Goal: Task Accomplishment & Management: Complete application form

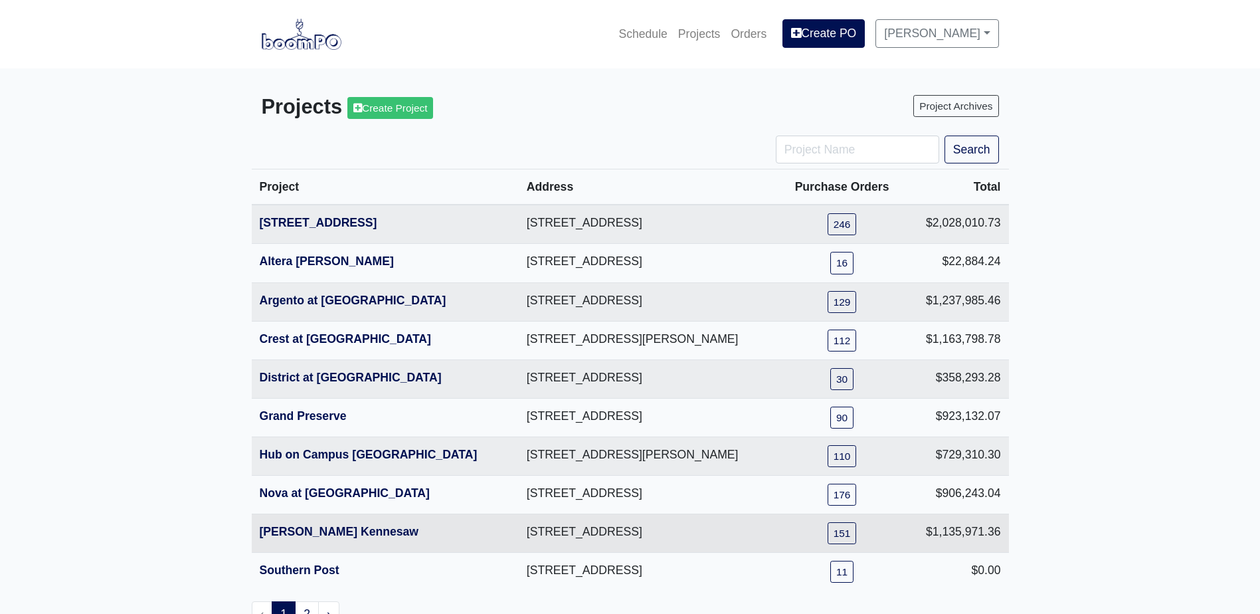
scroll to position [66, 0]
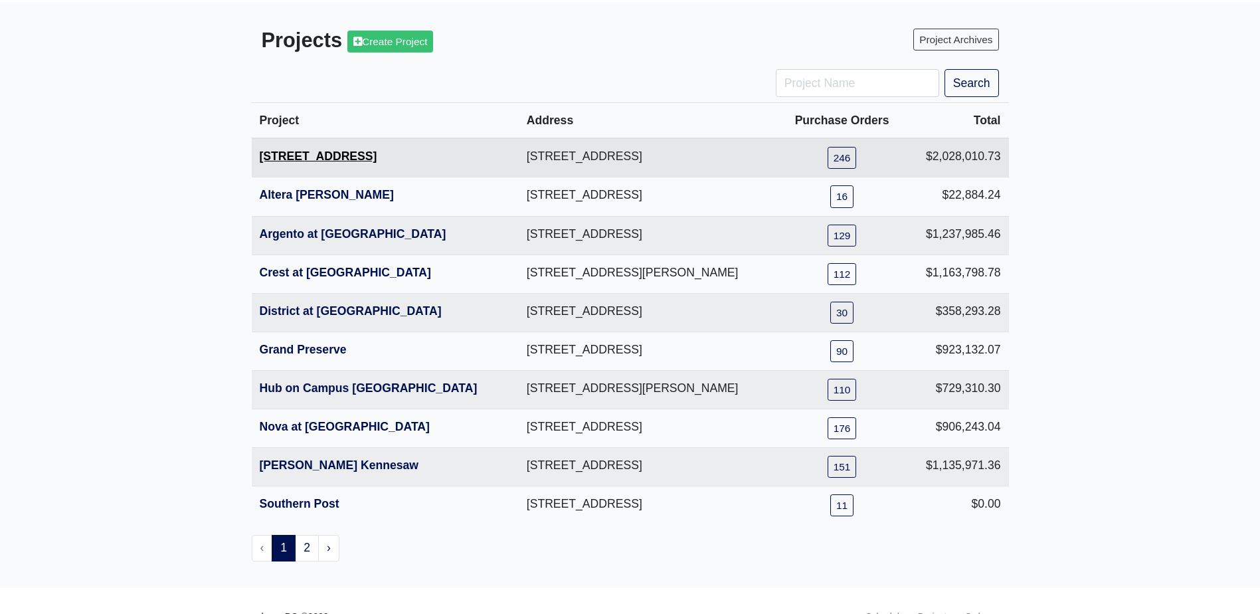
click at [323, 162] on link "558 W Broad" at bounding box center [319, 155] width 118 height 13
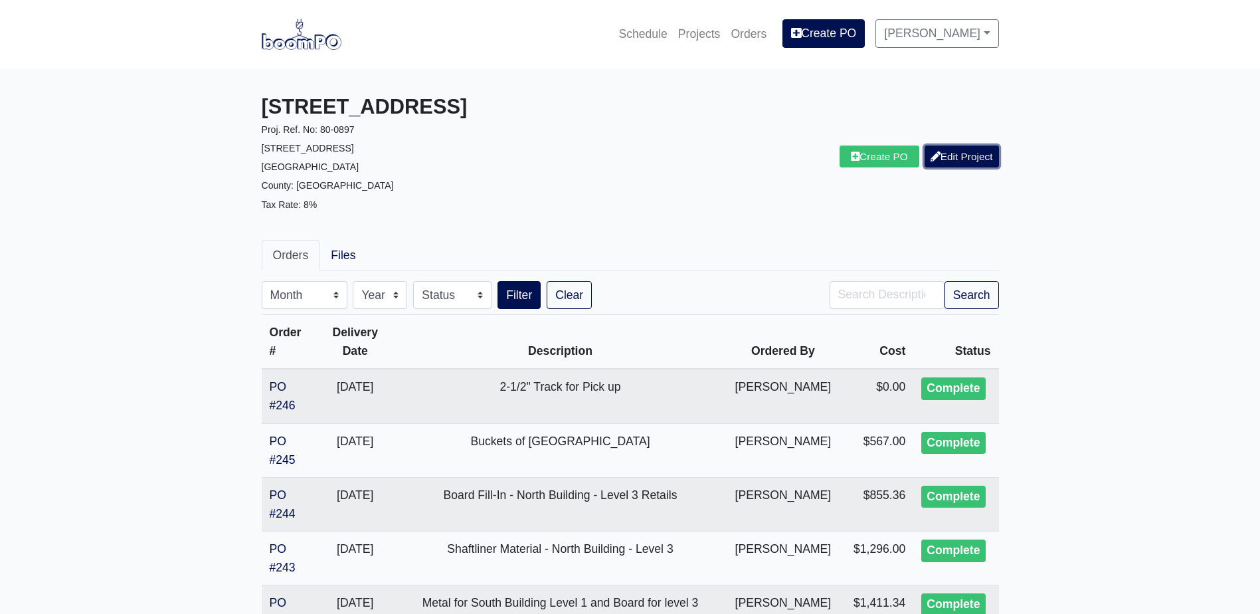
click at [952, 159] on link "Edit Project" at bounding box center [962, 156] width 74 height 22
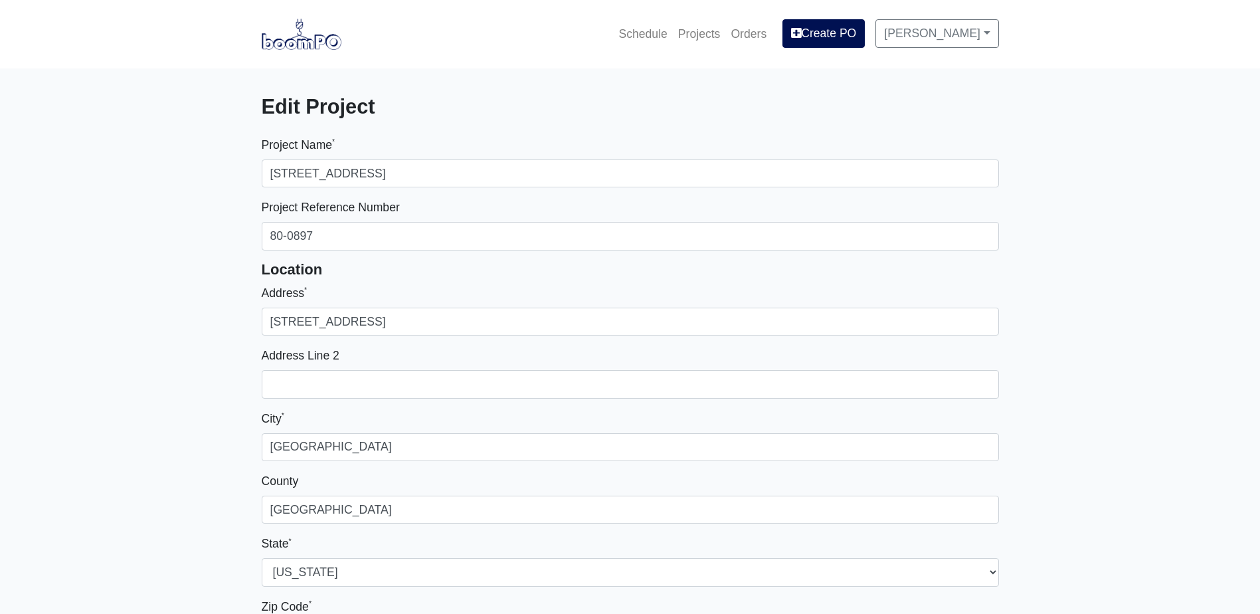
select select
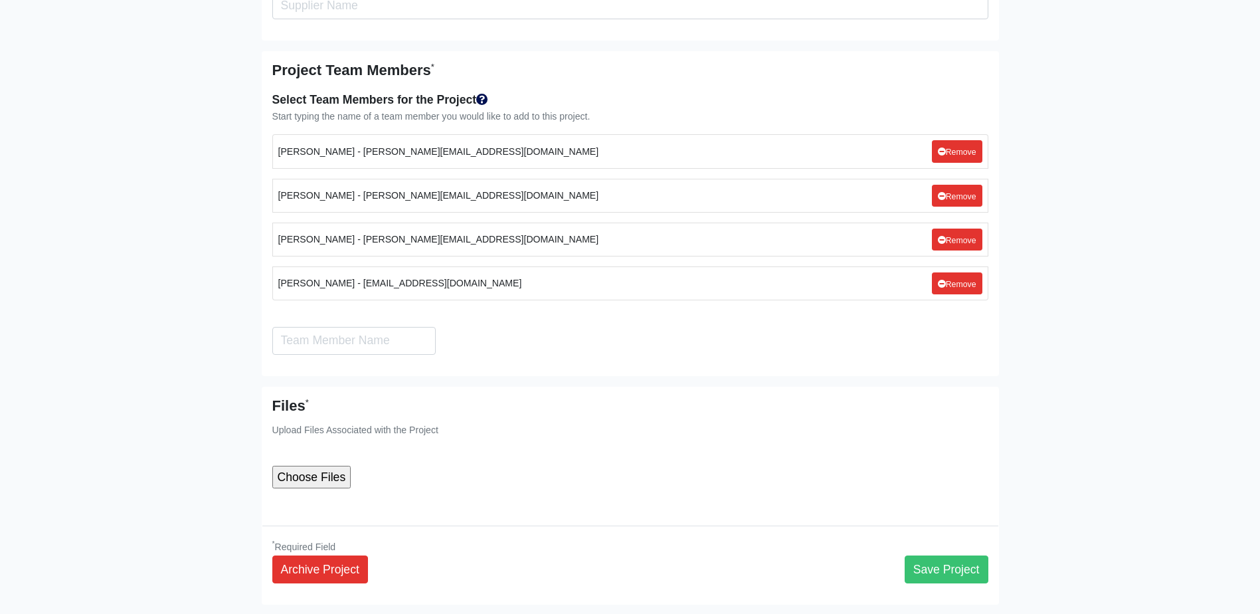
scroll to position [9965, 0]
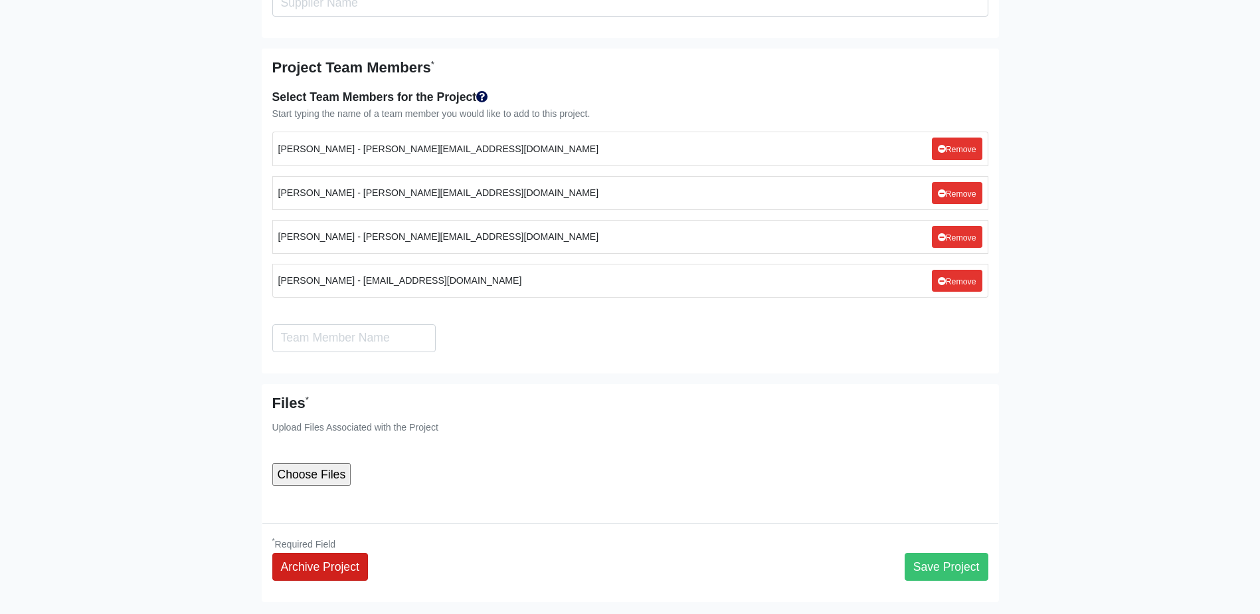
click at [298, 553] on link "Archive Project" at bounding box center [320, 567] width 96 height 28
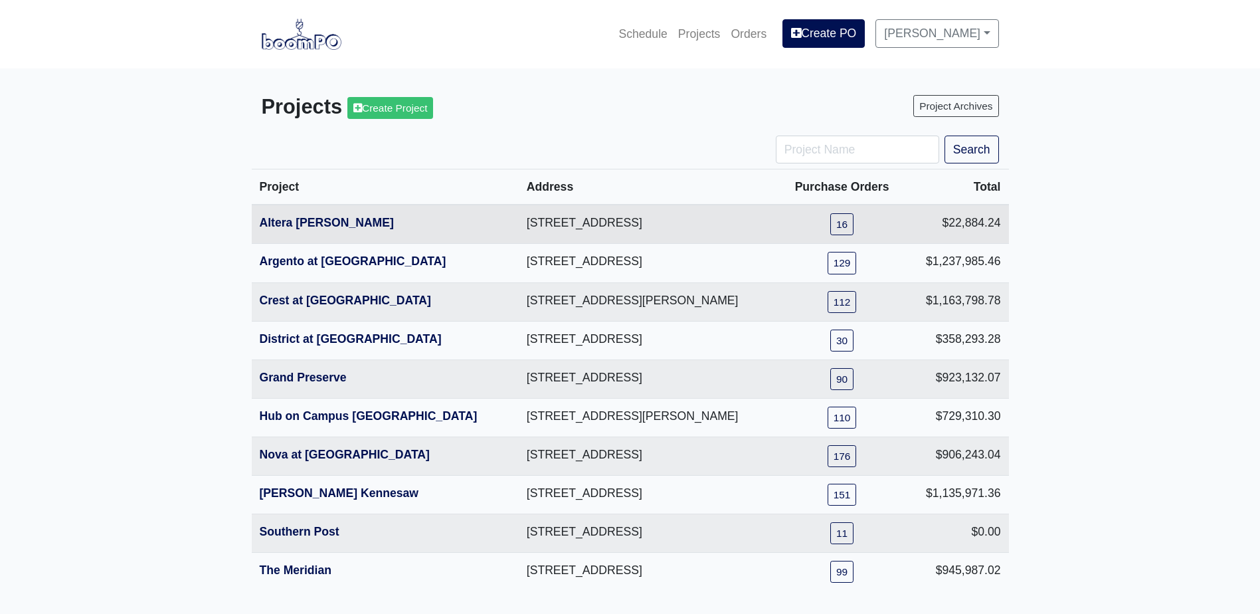
scroll to position [62, 0]
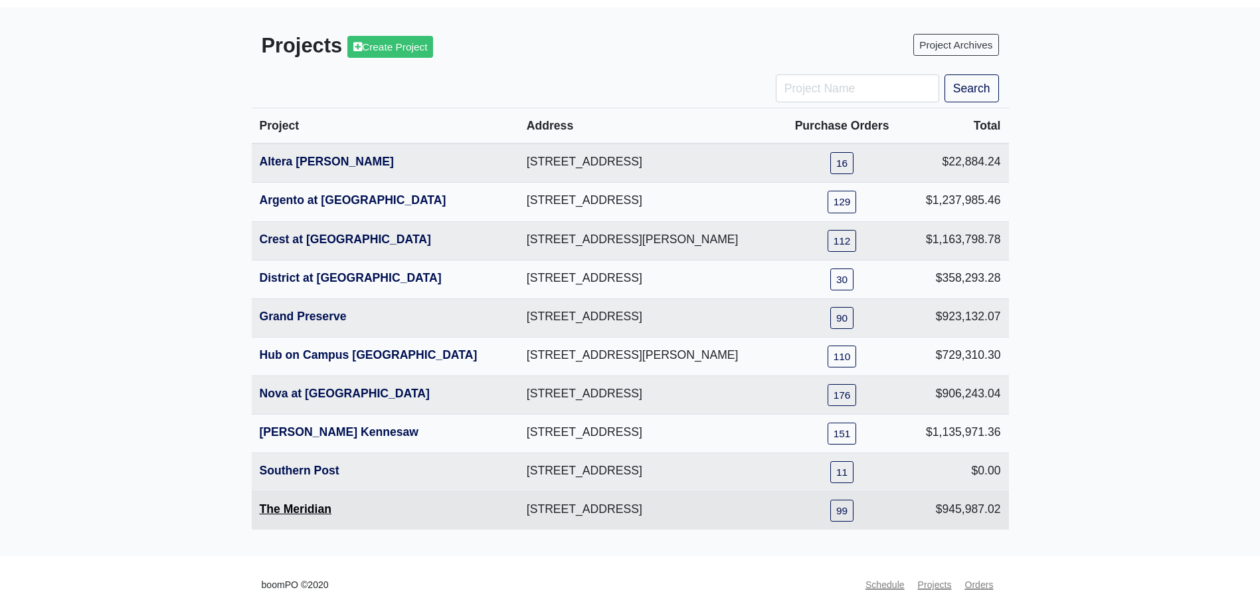
click at [289, 509] on link "The Meridian" at bounding box center [296, 508] width 72 height 13
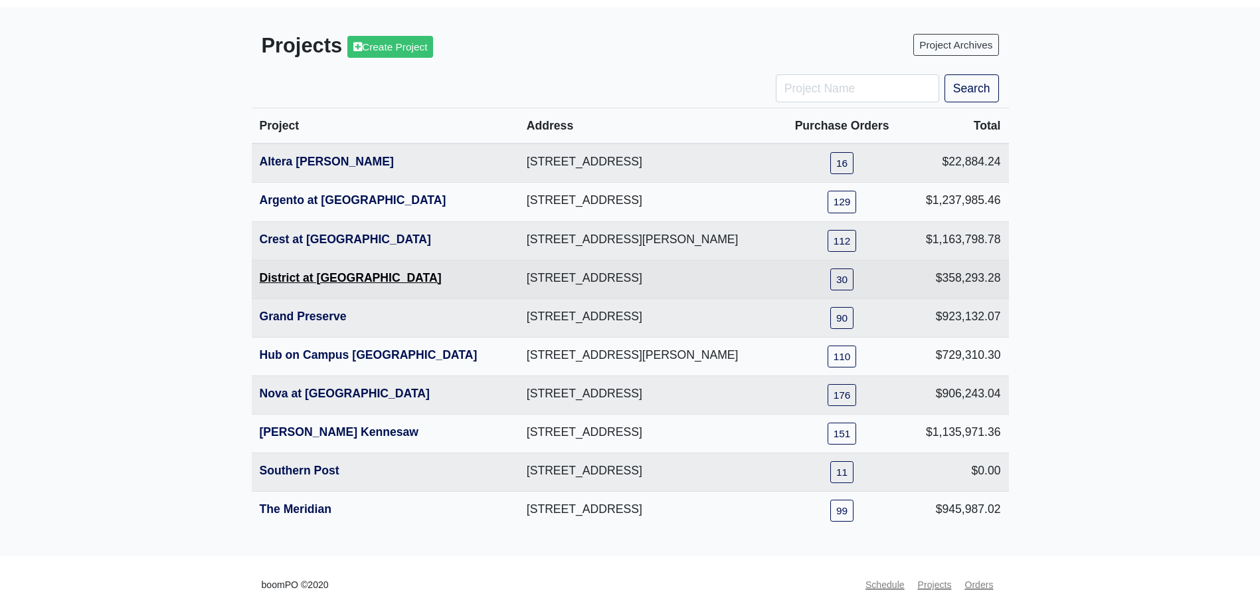
click at [337, 276] on link "District at Etowah" at bounding box center [351, 277] width 182 height 13
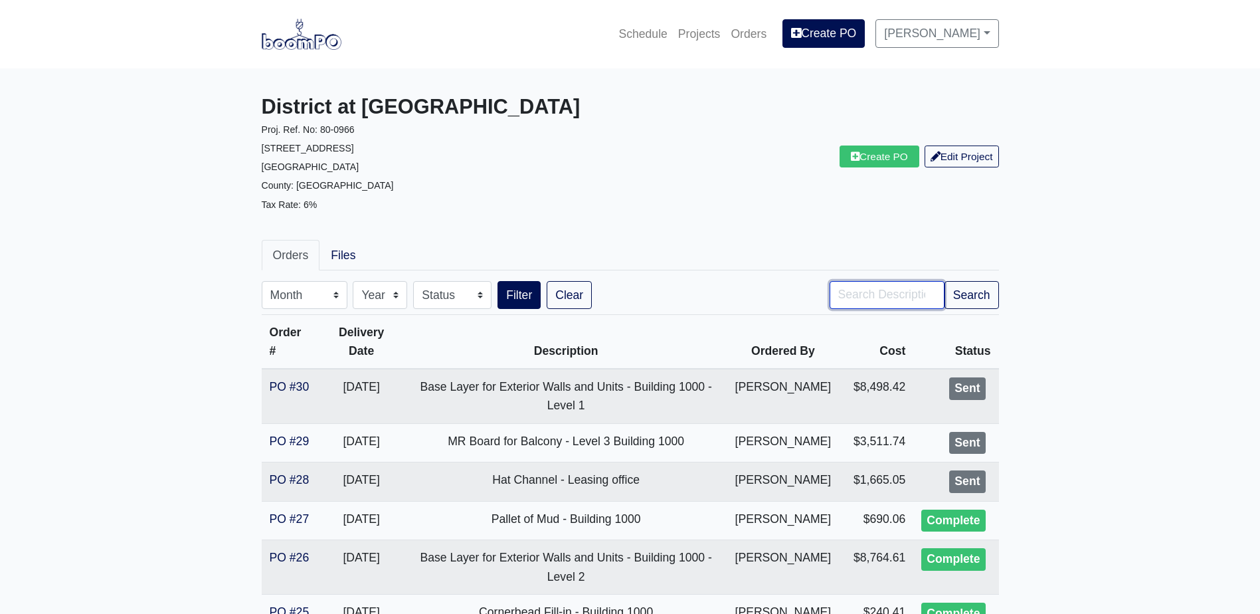
click at [862, 282] on input "Search" at bounding box center [887, 295] width 115 height 28
type input "balcony"
click at [977, 302] on button "Search" at bounding box center [972, 295] width 54 height 28
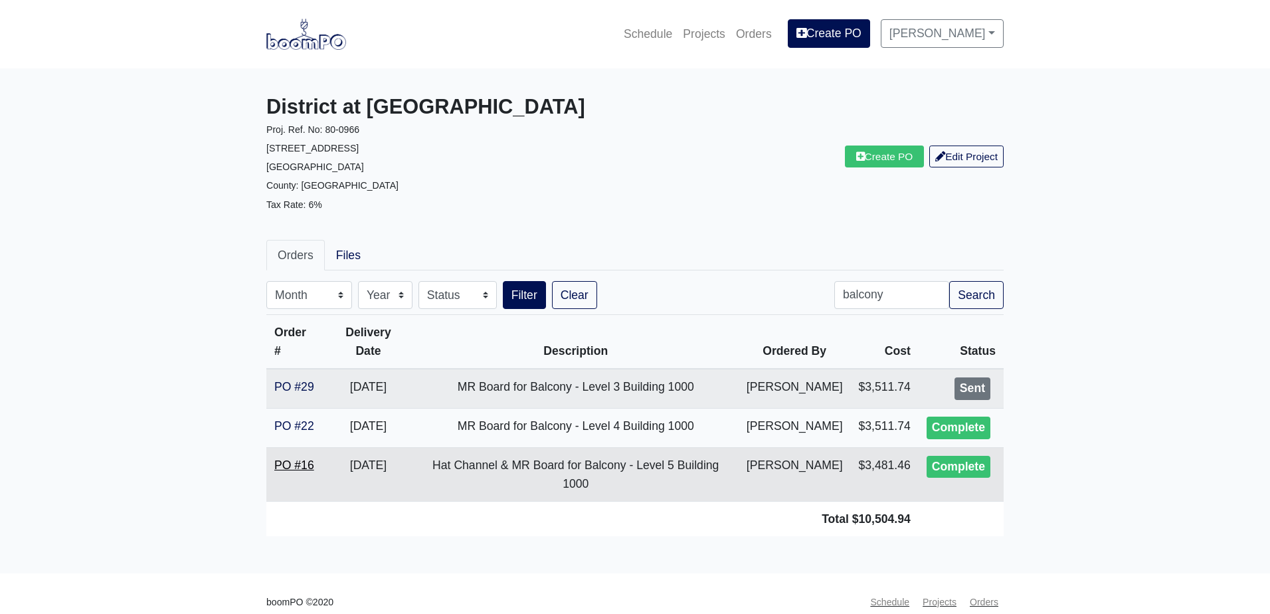
click at [294, 458] on link "PO #16" at bounding box center [294, 464] width 40 height 13
drag, startPoint x: 468, startPoint y: 359, endPoint x: 713, endPoint y: 374, distance: 245.6
click at [713, 374] on td "MR Board for Balcony - Level 3 Building 1000" at bounding box center [576, 388] width 326 height 39
copy td "MR Board for Balcony - Level 3 Building 1000"
click at [856, 160] on icon at bounding box center [860, 156] width 9 height 10
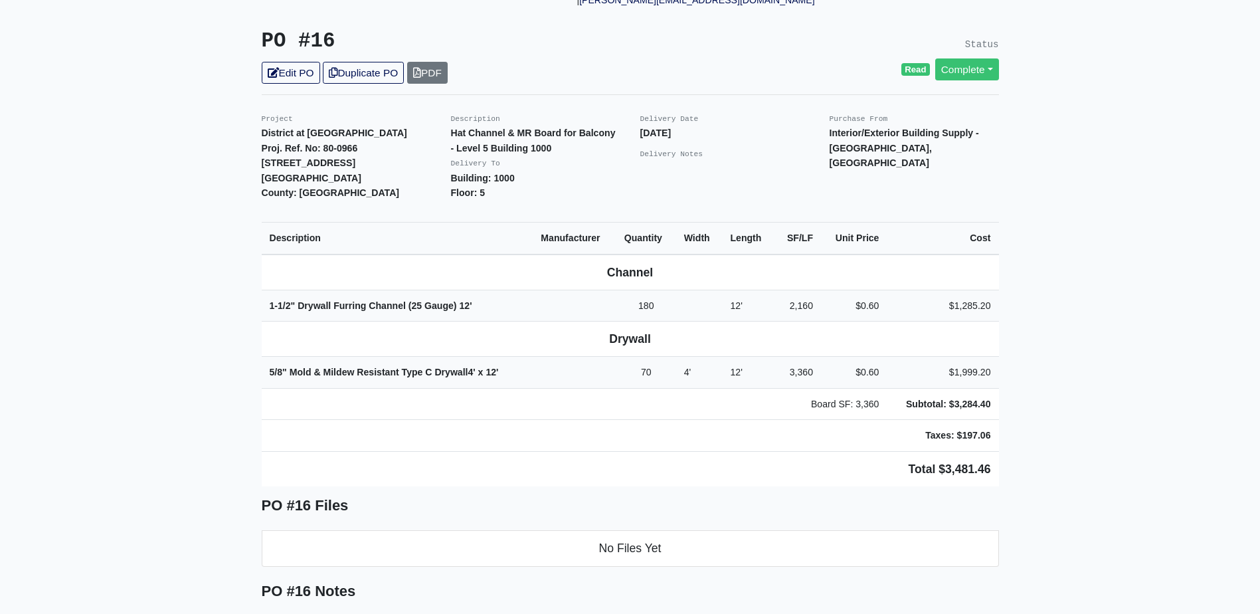
scroll to position [266, 0]
click at [301, 66] on link "Edit PO" at bounding box center [291, 72] width 58 height 22
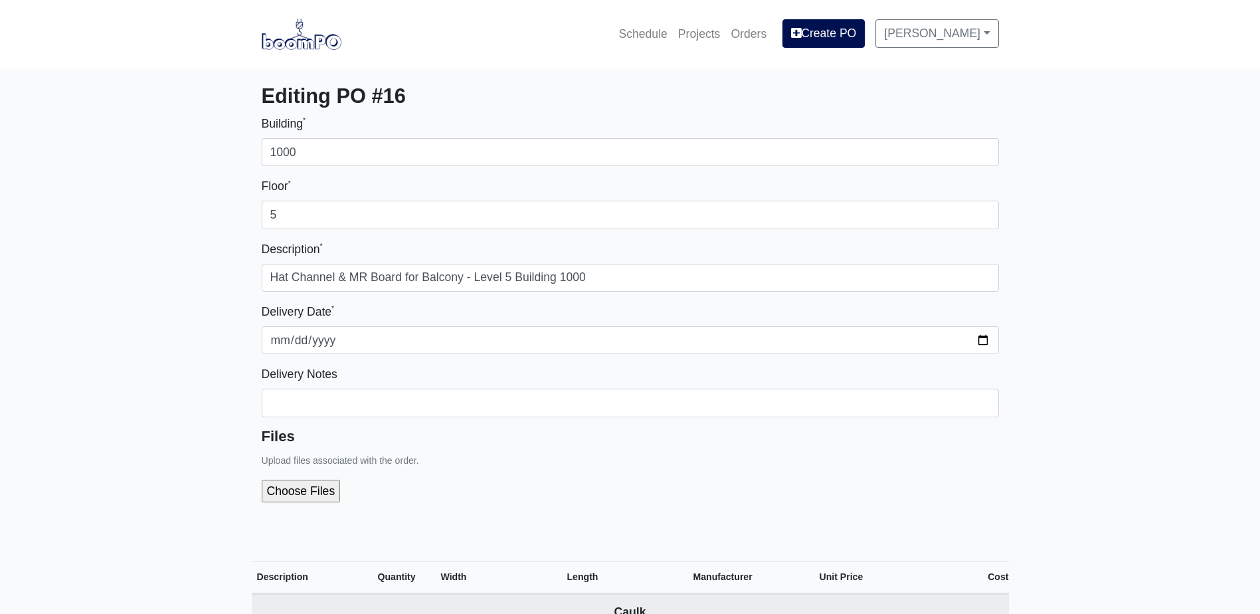
select select
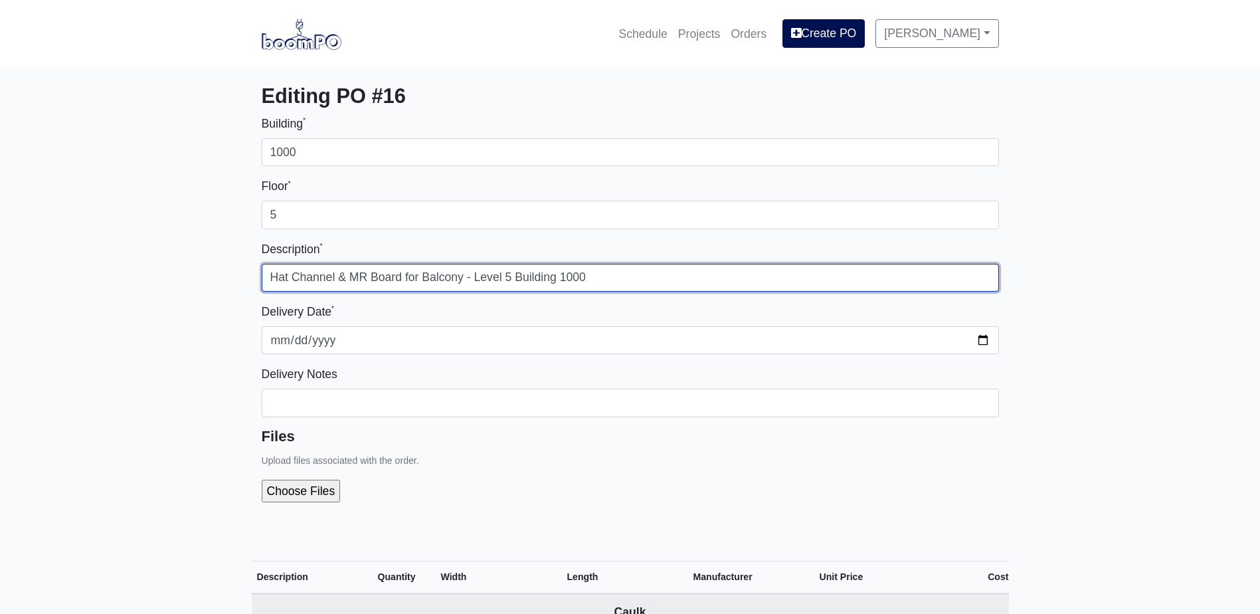
drag, startPoint x: 464, startPoint y: 274, endPoint x: 353, endPoint y: 274, distance: 111.0
click at [353, 274] on input "Hat Channel & MR Board for Balcony - Level 5 Building 1000" at bounding box center [630, 278] width 737 height 28
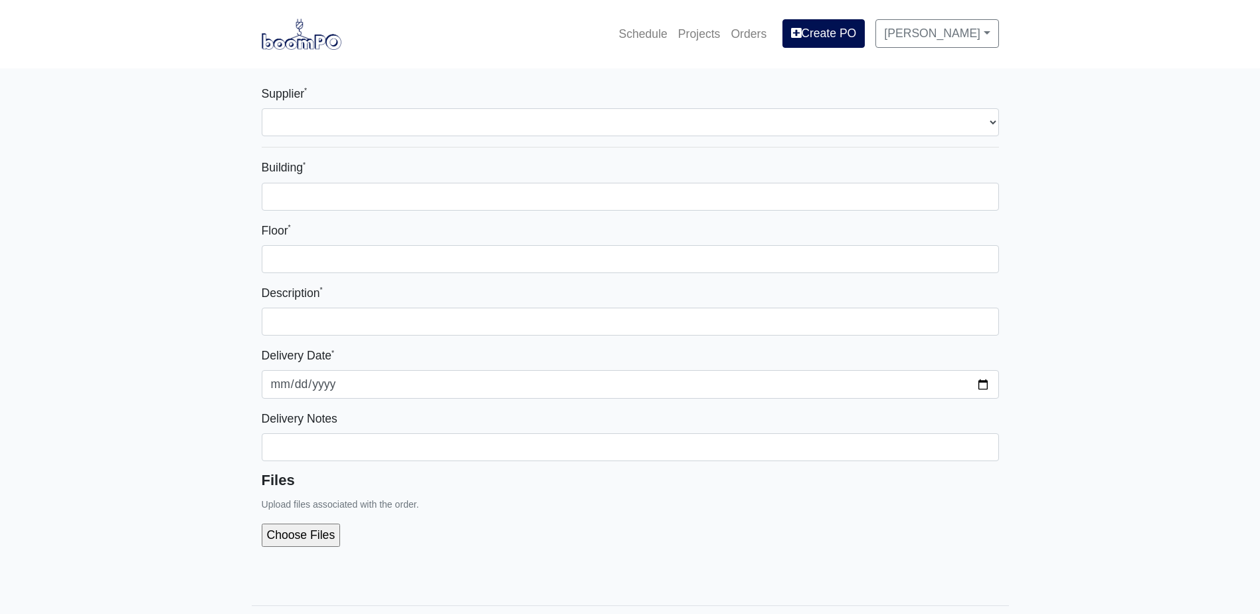
select select
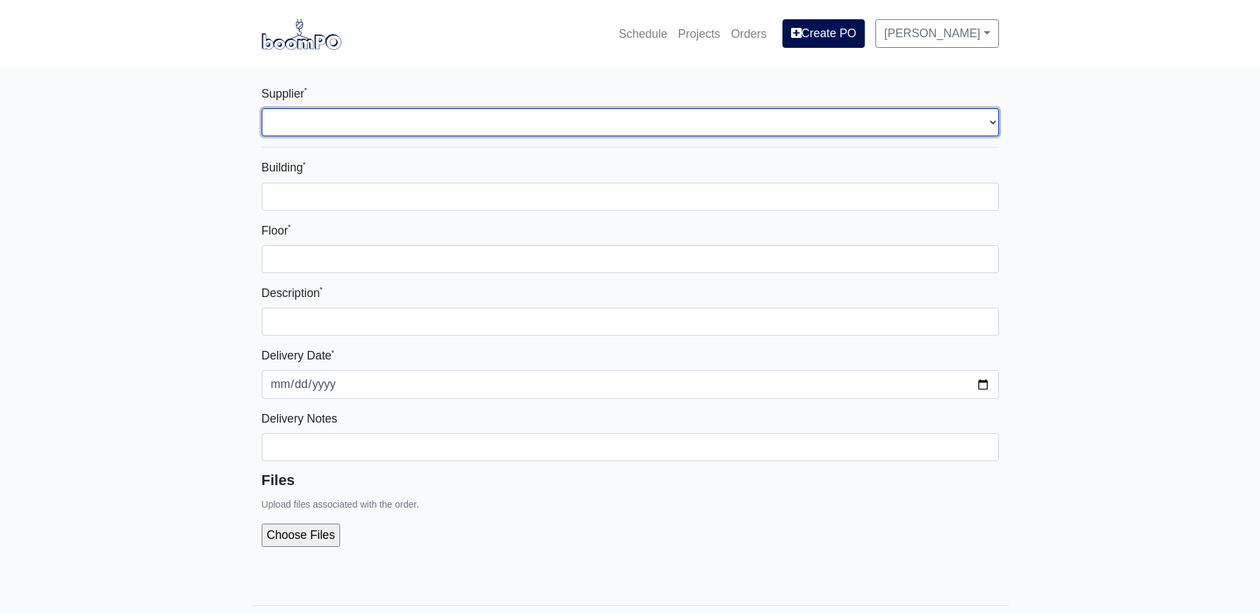
click at [330, 126] on select "Select one... Grabber Construction Products - [GEOGRAPHIC_DATA], [GEOGRAPHIC_DA…" at bounding box center [630, 122] width 737 height 28
select select "861"
click at [262, 108] on select "Select one... Grabber Construction Products - [GEOGRAPHIC_DATA], [GEOGRAPHIC_DA…" at bounding box center [630, 122] width 737 height 28
select select
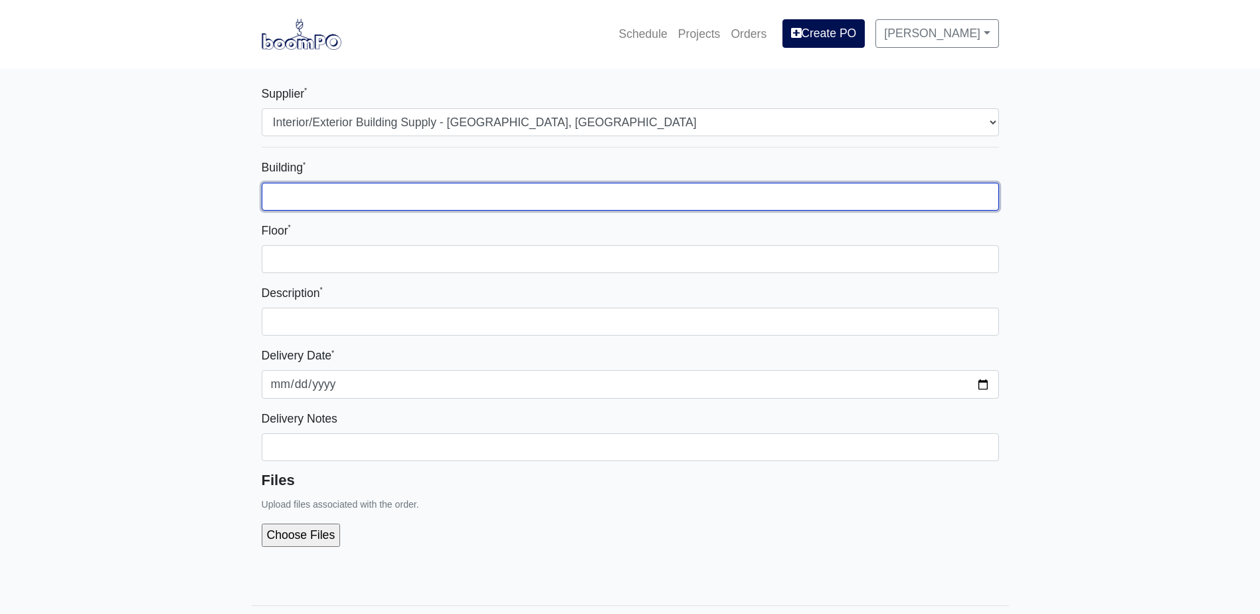
click at [343, 207] on input "Building *" at bounding box center [630, 197] width 737 height 28
type input "1000"
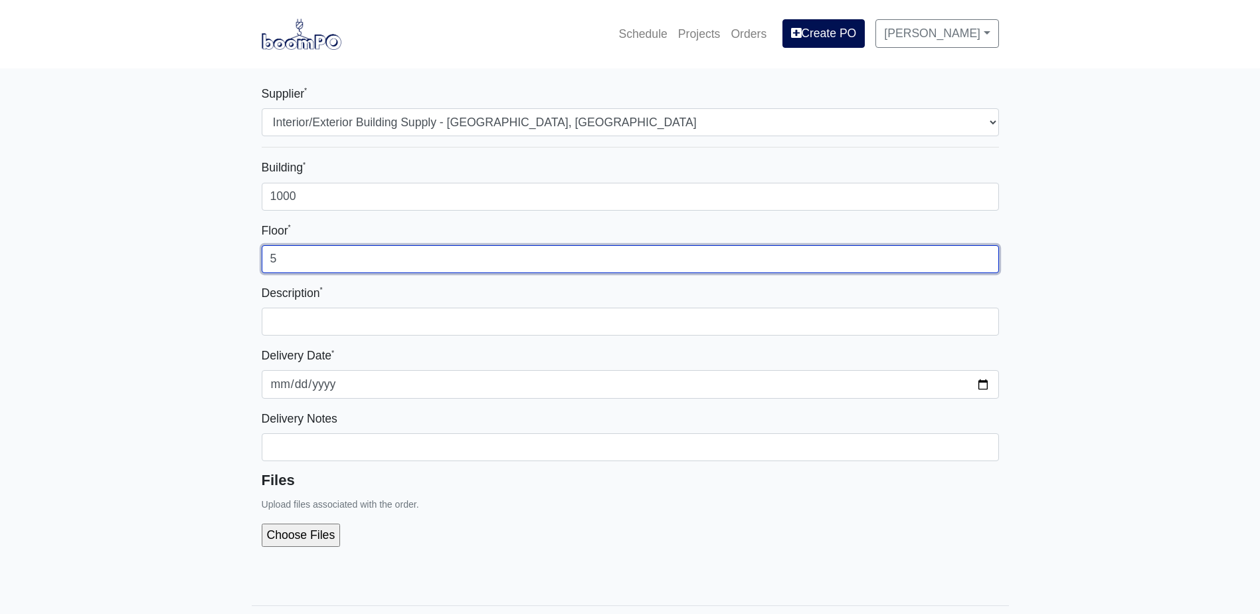
type input "5"
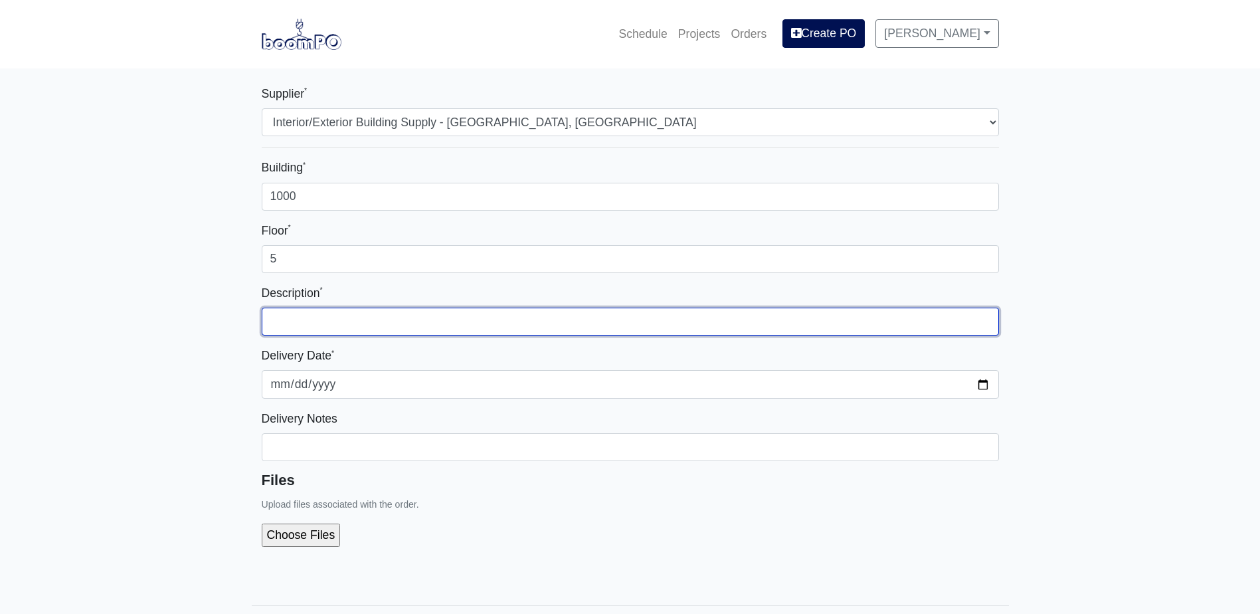
paste input "MR Board for Balcony - Level 3 Building 1000"
click at [430, 322] on input "MR Board for Balcony - Level 3 Building 1000" at bounding box center [630, 322] width 737 height 28
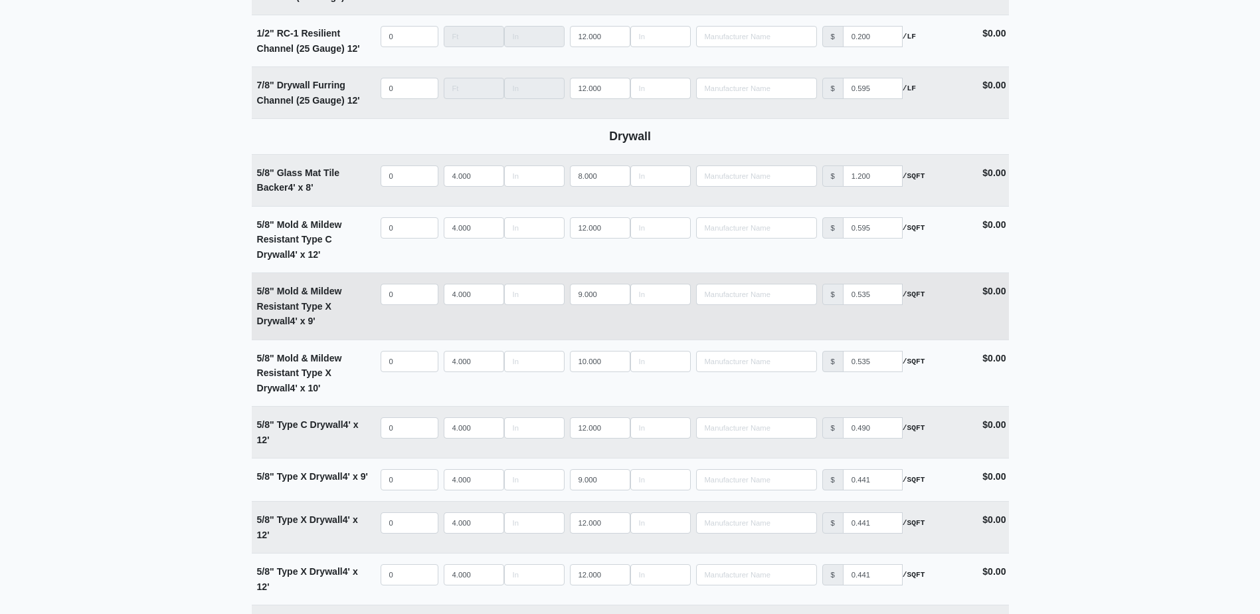
scroll to position [864, 0]
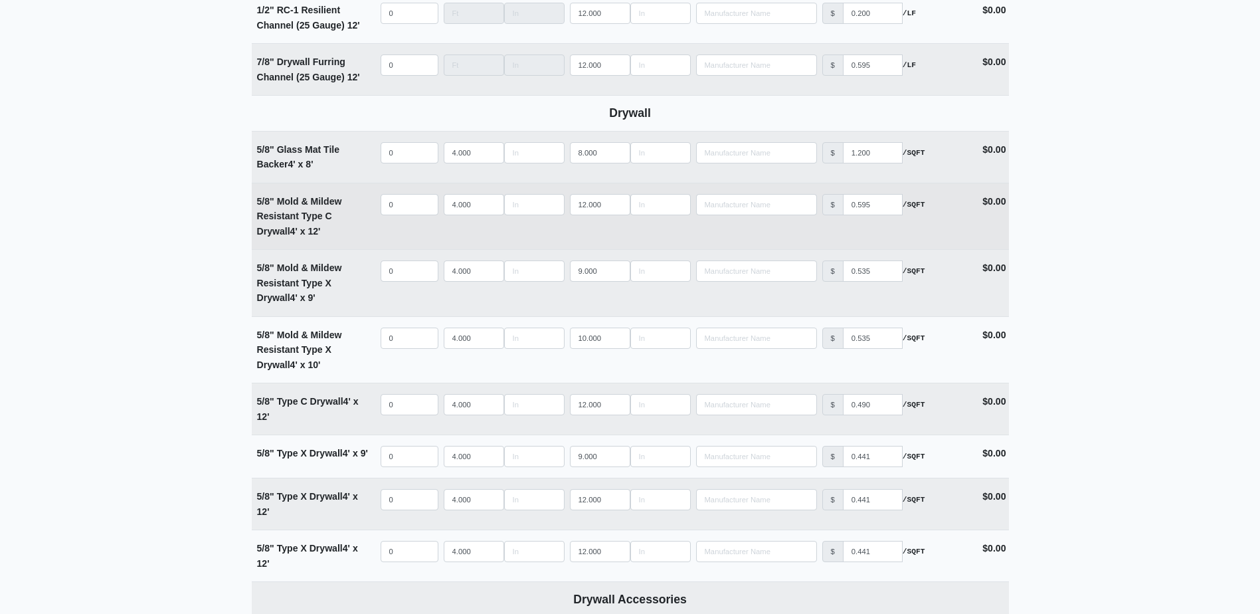
type input "MR Board for Balcony - Level 5 Building 1000"
select select
click at [399, 211] on input "quantity" at bounding box center [410, 204] width 58 height 21
type input "1"
select select
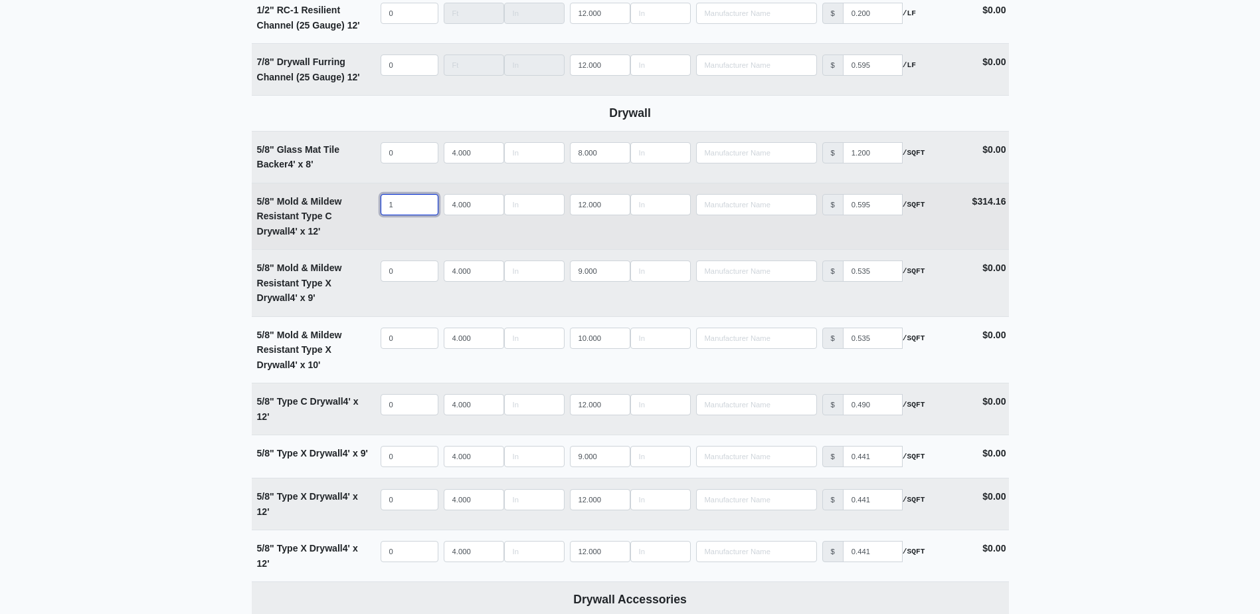
type input "11"
select select
type input "116"
select select
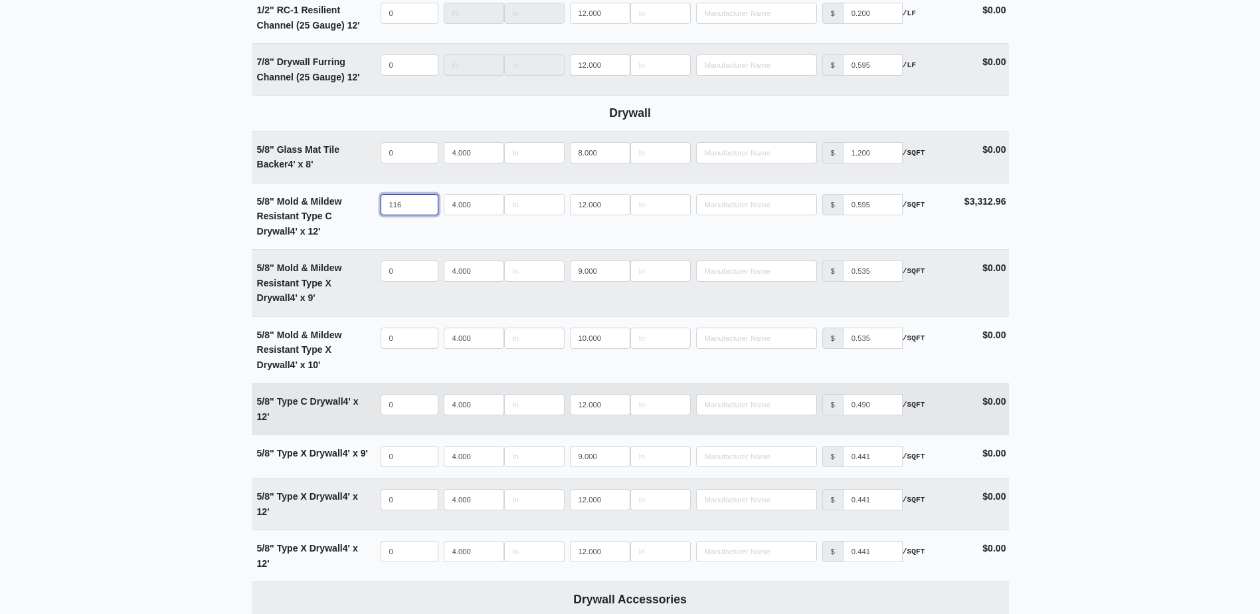
type input "116"
click at [403, 421] on td "Qty 0" at bounding box center [409, 408] width 63 height 51
select select
click at [405, 415] on input "quantity" at bounding box center [410, 404] width 58 height 21
type input "6"
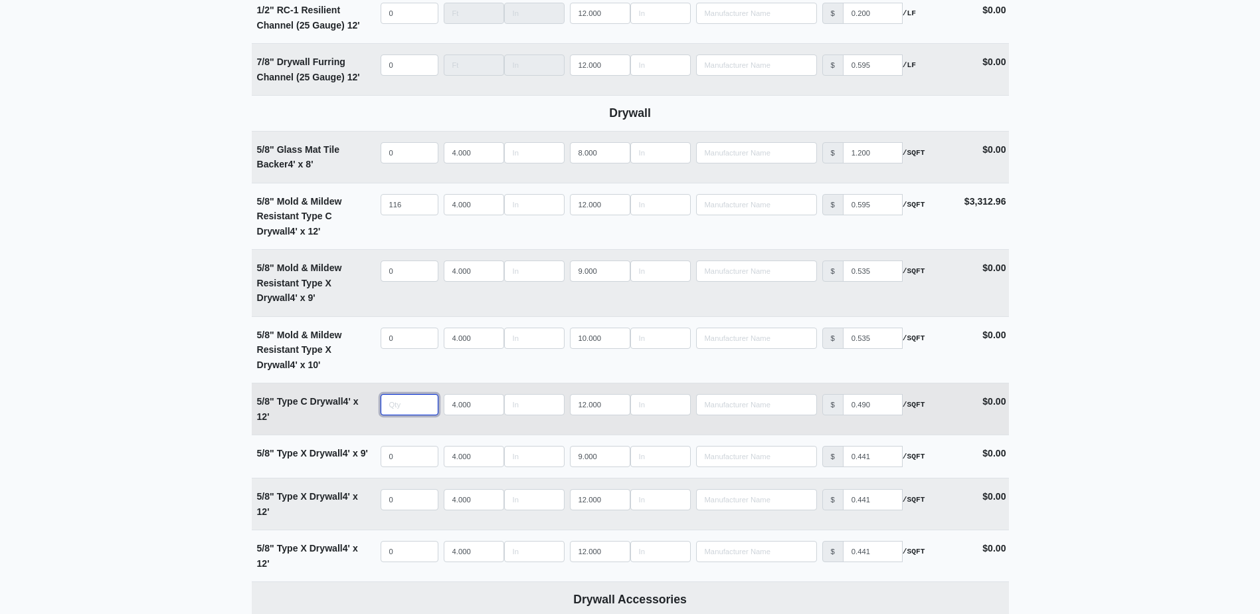
select select
type input "60"
select select
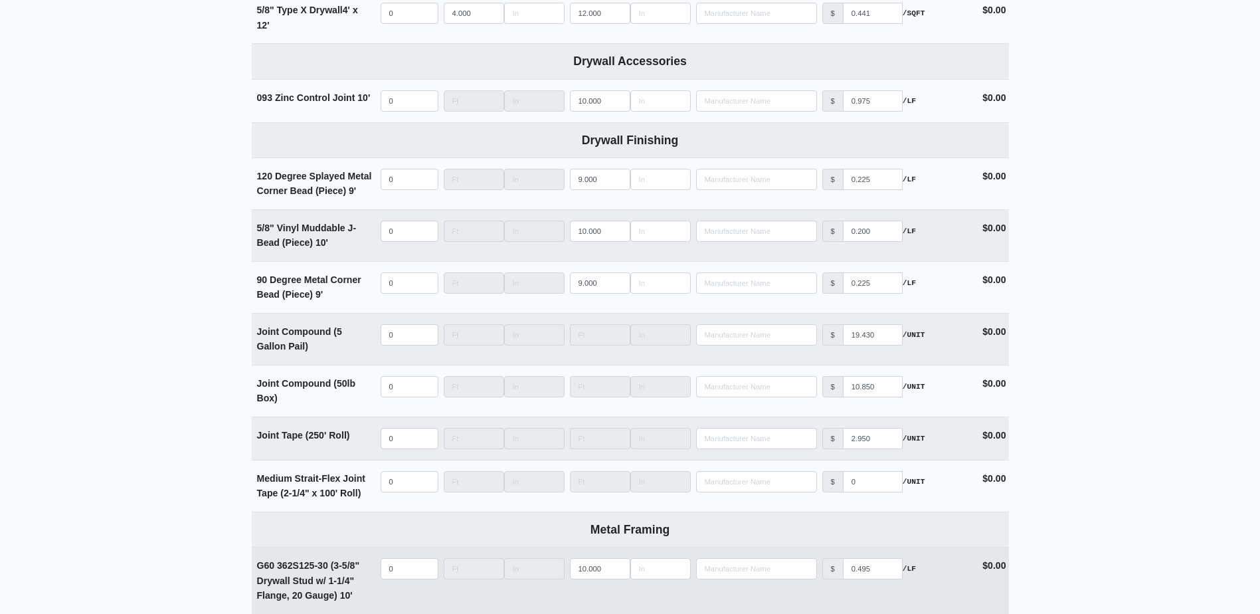
scroll to position [1395, 0]
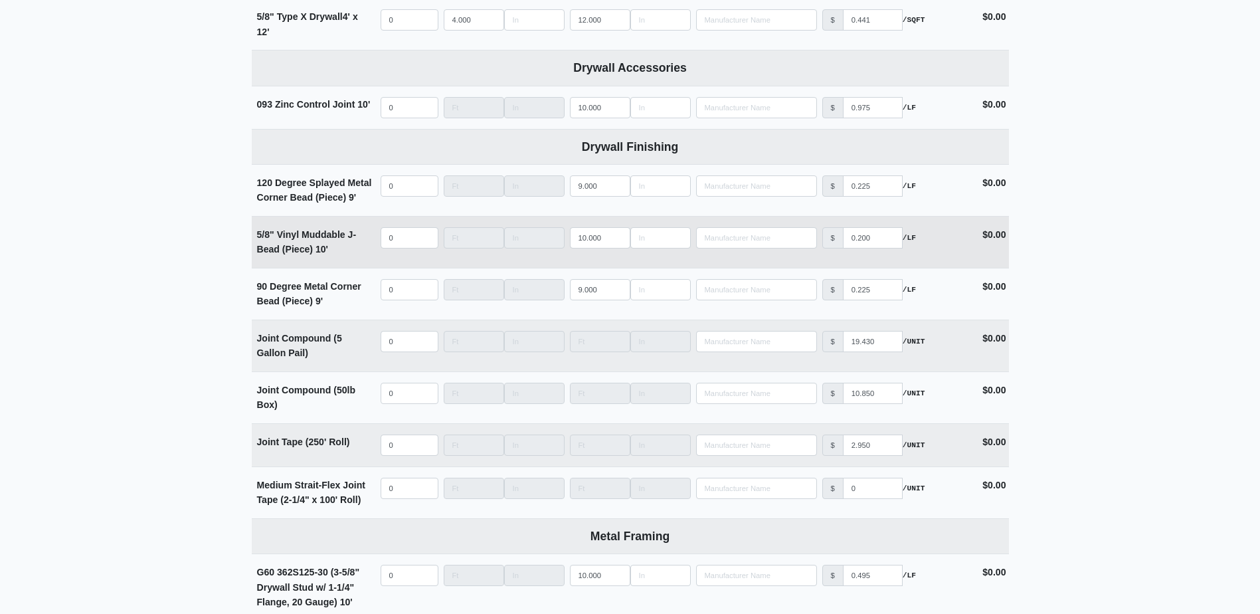
type input "60"
select select
click at [394, 231] on input "quantity" at bounding box center [410, 237] width 58 height 21
type input "1"
select select
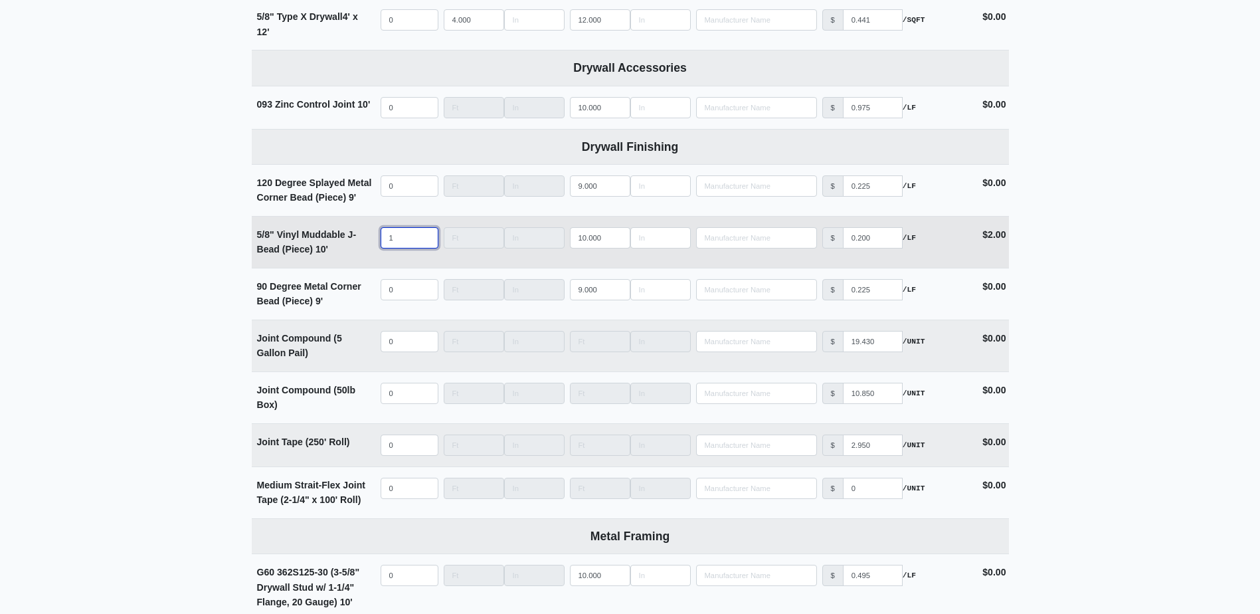
type input "15"
select select
type input "150"
select select
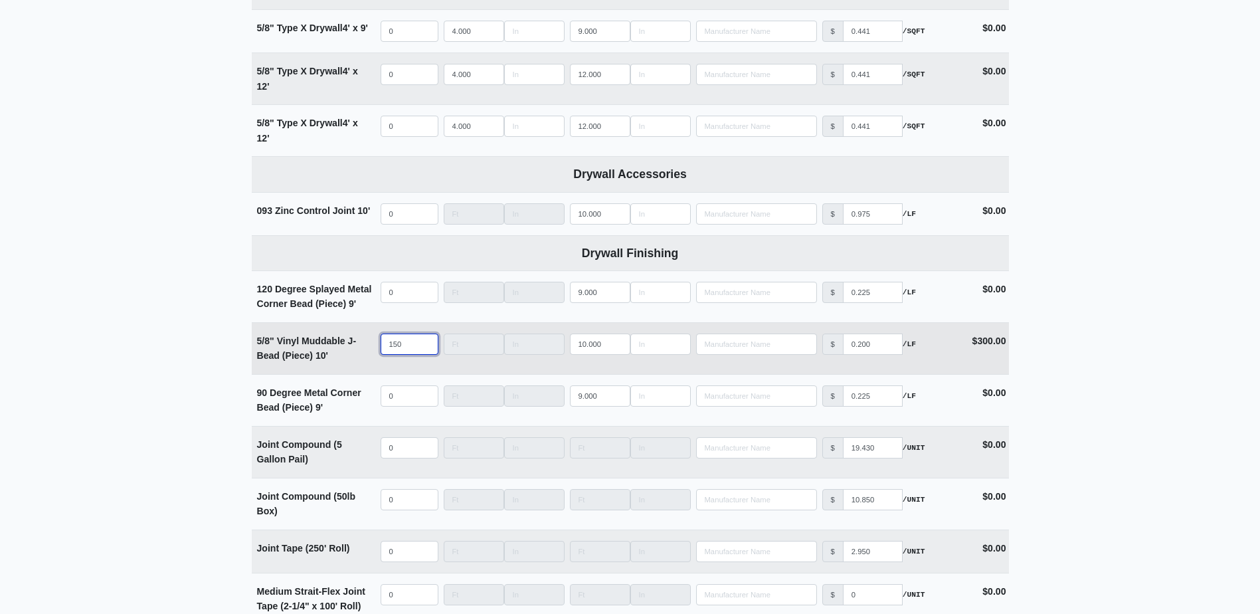
scroll to position [1262, 0]
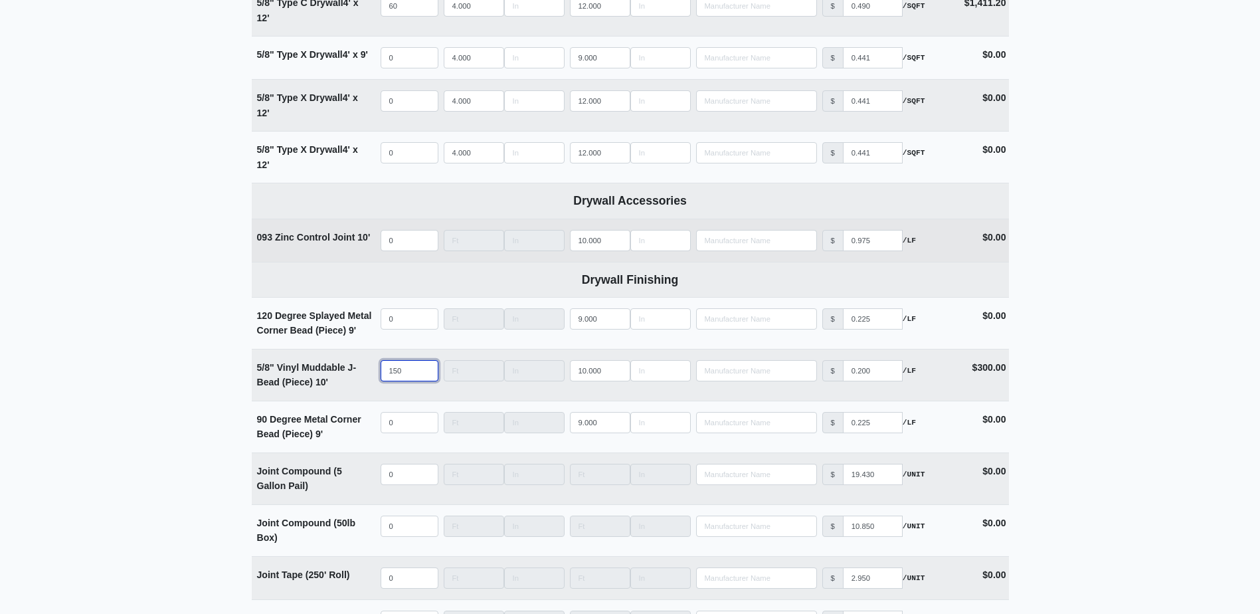
type input "150"
select select
click at [396, 245] on input "quantity" at bounding box center [410, 240] width 58 height 21
type input "4"
select select
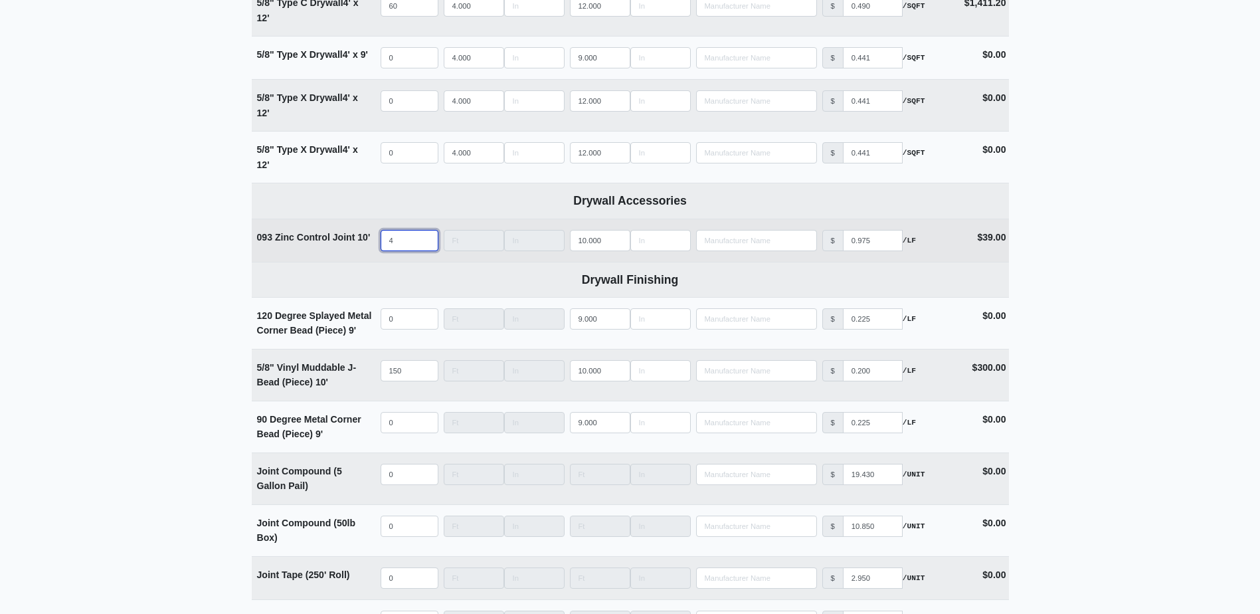
type input "47"
select select
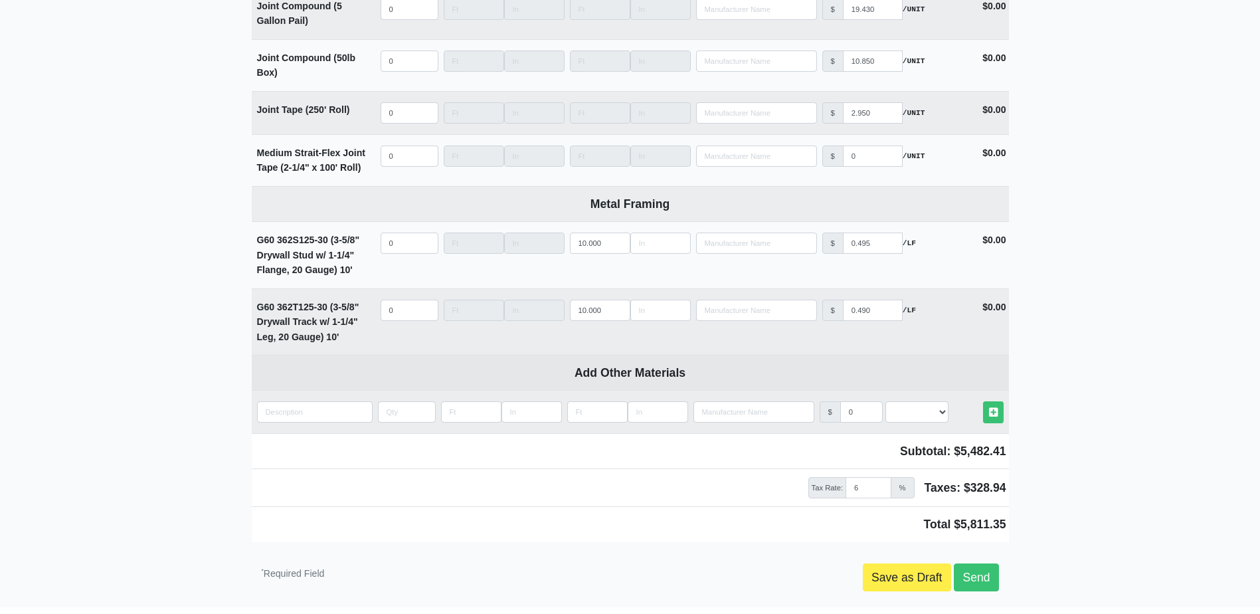
scroll to position [1783, 0]
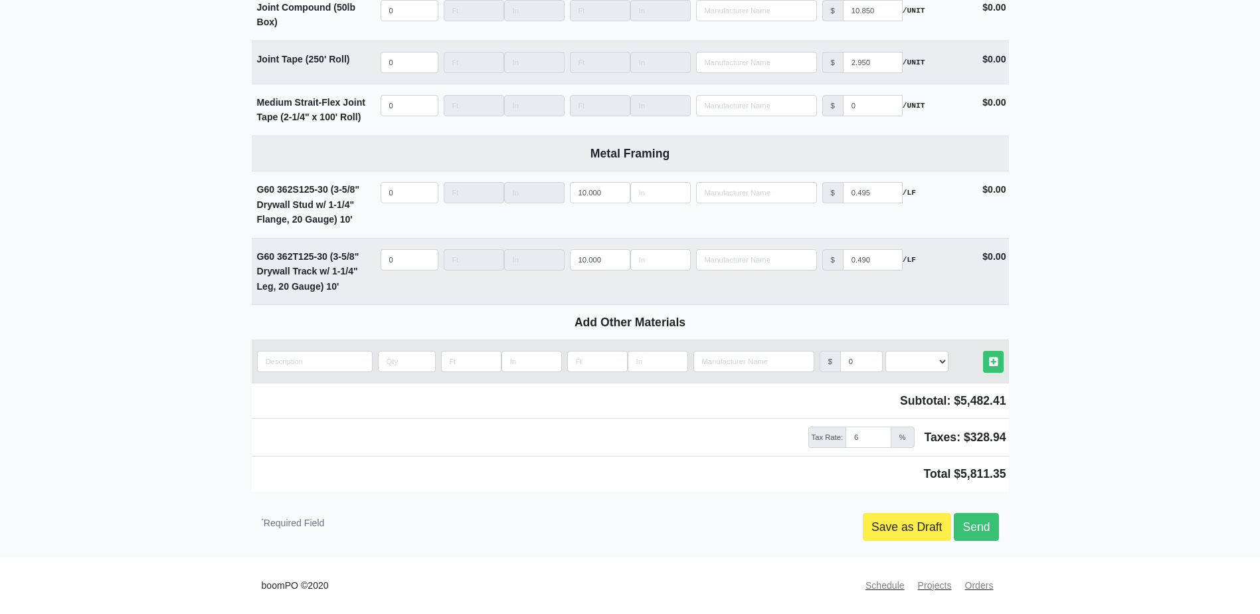
type input "47"
click at [306, 369] on input "quantity" at bounding box center [315, 361] width 116 height 21
type input "H"
select select
type input "Ha"
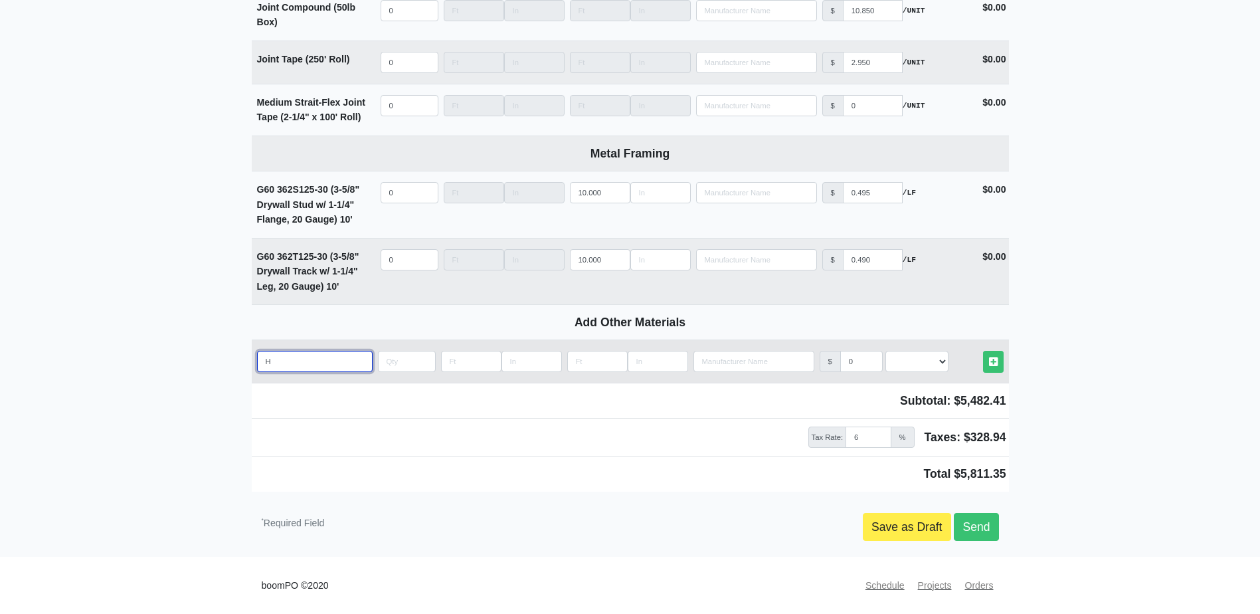
select select
type input "Hal"
select select
type input "Half"
select select
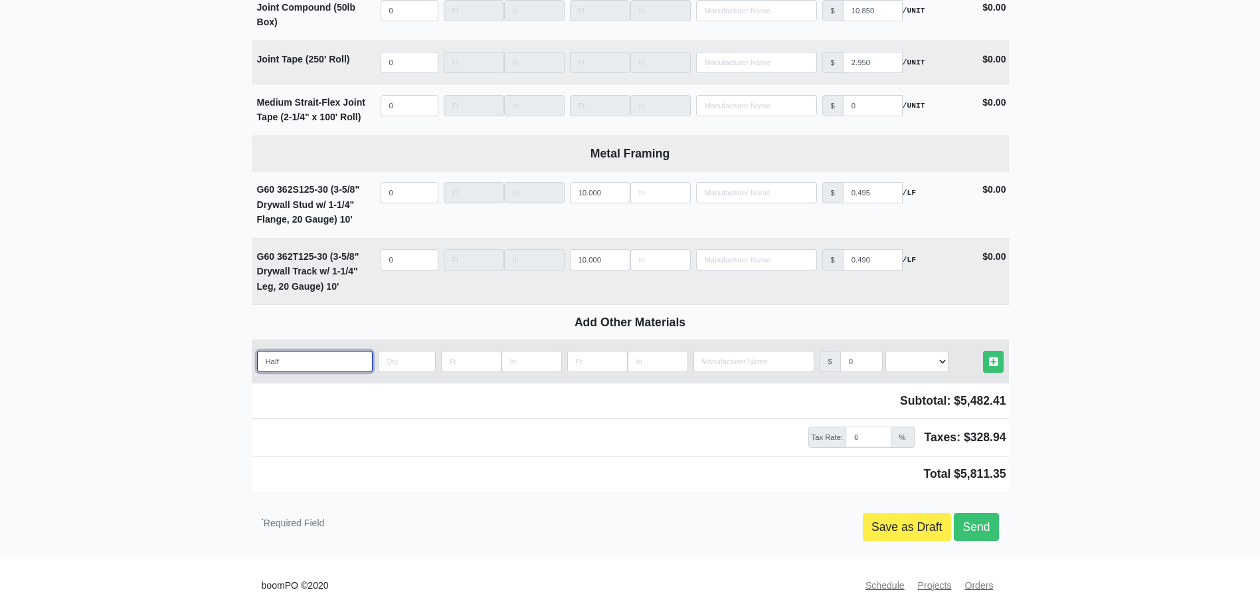
type input "Half"
select select
type input "Half B"
select select
type input "Half Be"
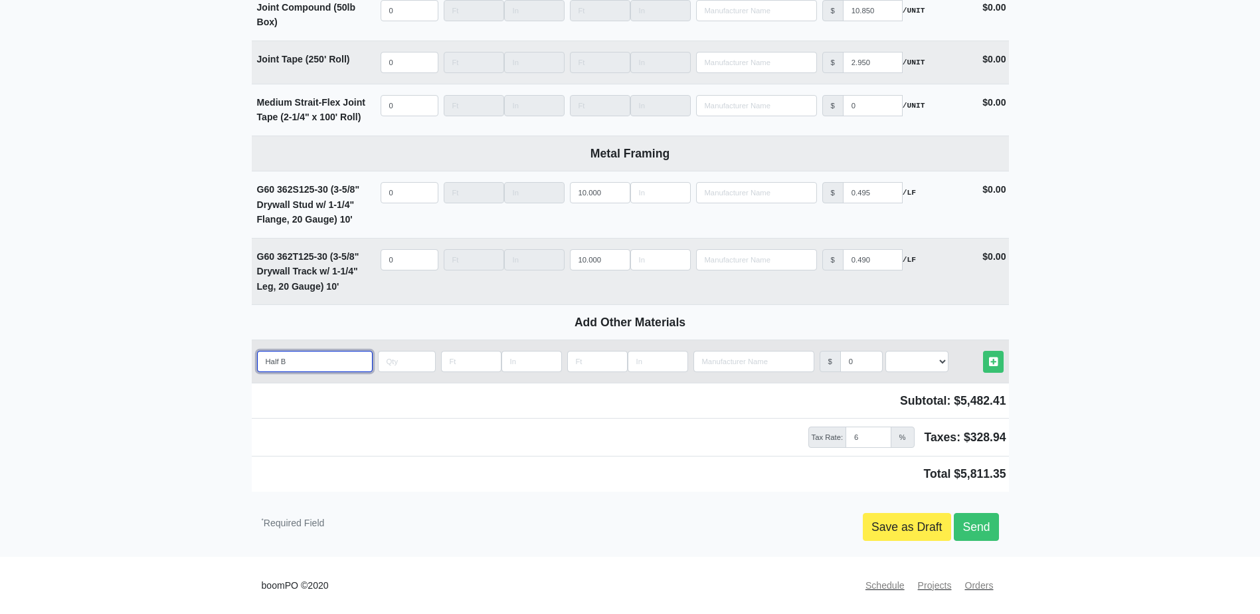
select select
type input "Half Bea"
select select
type input "Half Bead"
select select
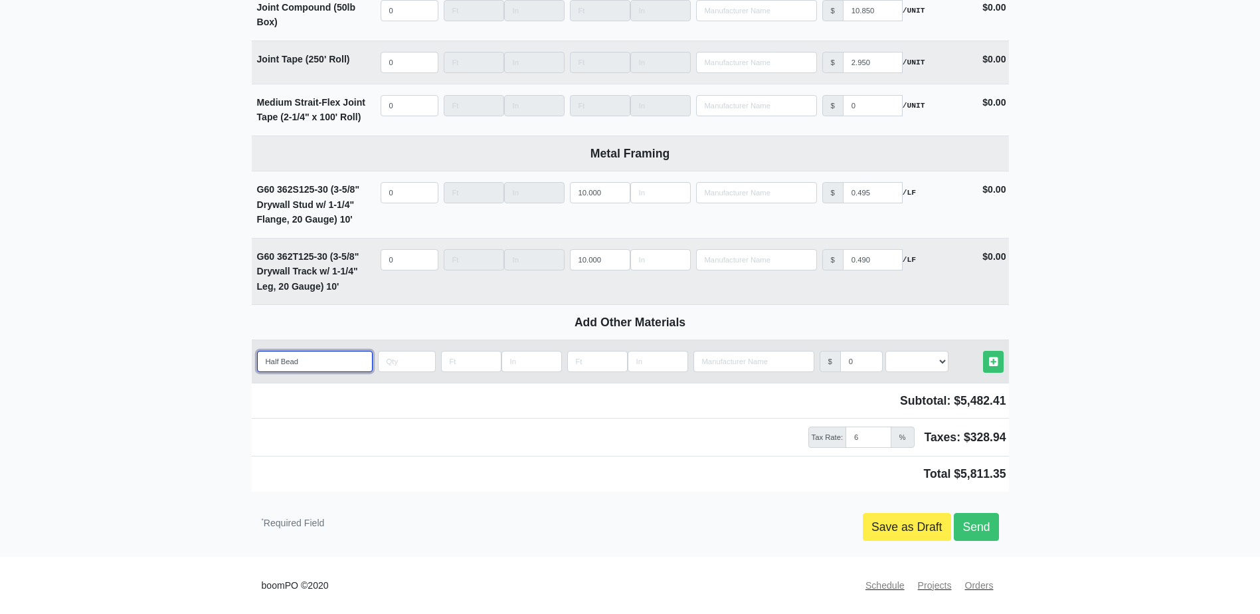
type input "Half Bead"
select select
type input "Half Bead ("
select select
type input "Half Bead (b"
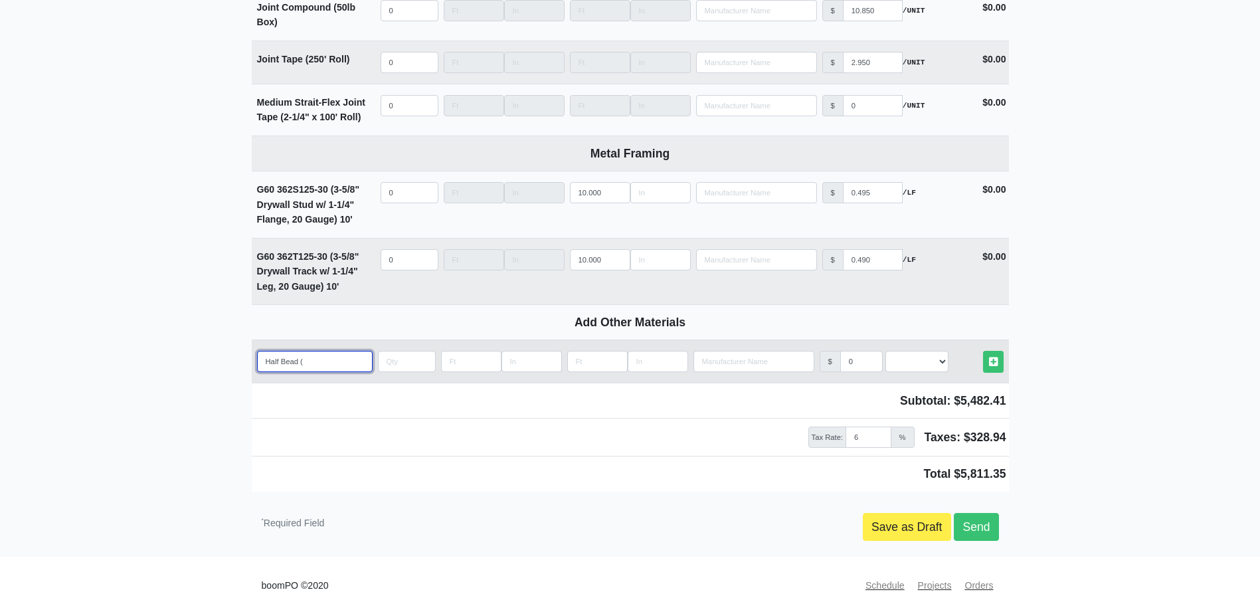
select select
type input "Half Bead (bo"
select select
type input "Half Bead (box"
select select
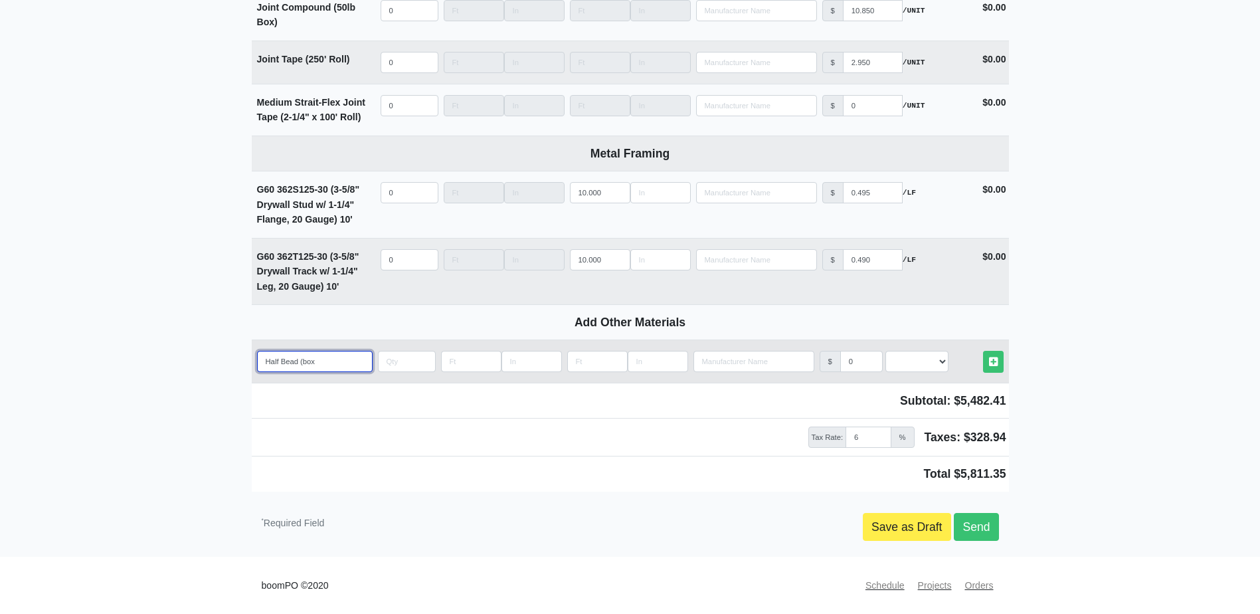
type input "Half Bead (bo"
select select
type input "Half Bead (b"
select select
type input "Half Bead ("
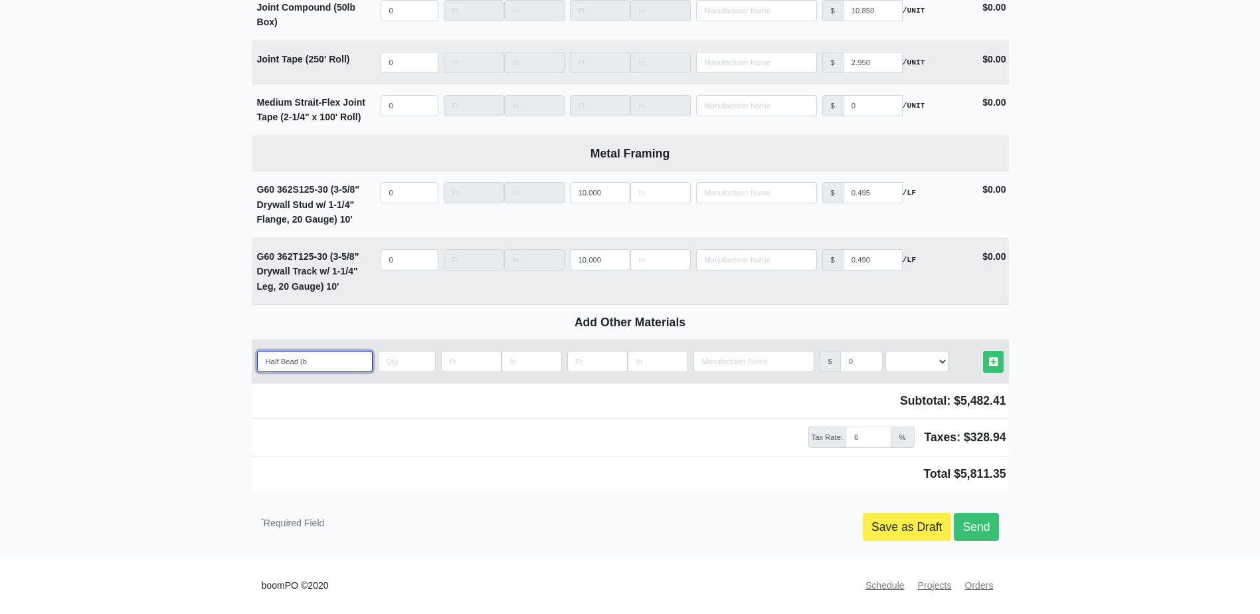
select select
type input "Half Bead (B"
select select
type input "Half Bead (Bo"
select select
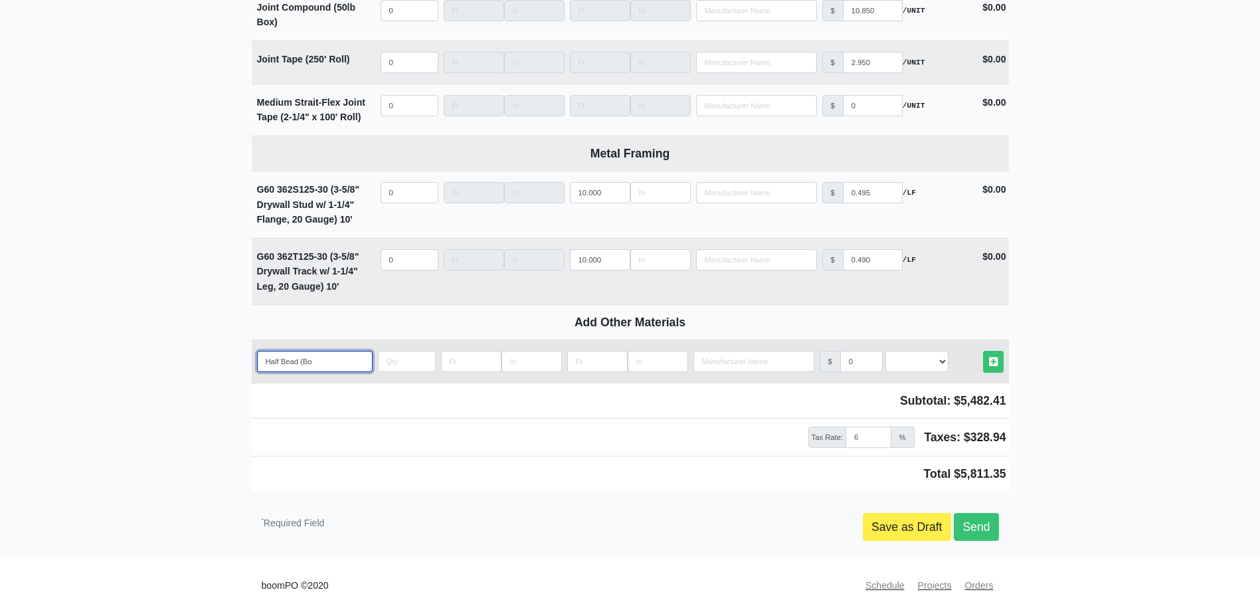
type input "Half Bead (Box"
select select
type input "Half Bead (Box)"
select select
click at [301, 358] on input "Half Bead (Box)" at bounding box center [315, 361] width 116 height 21
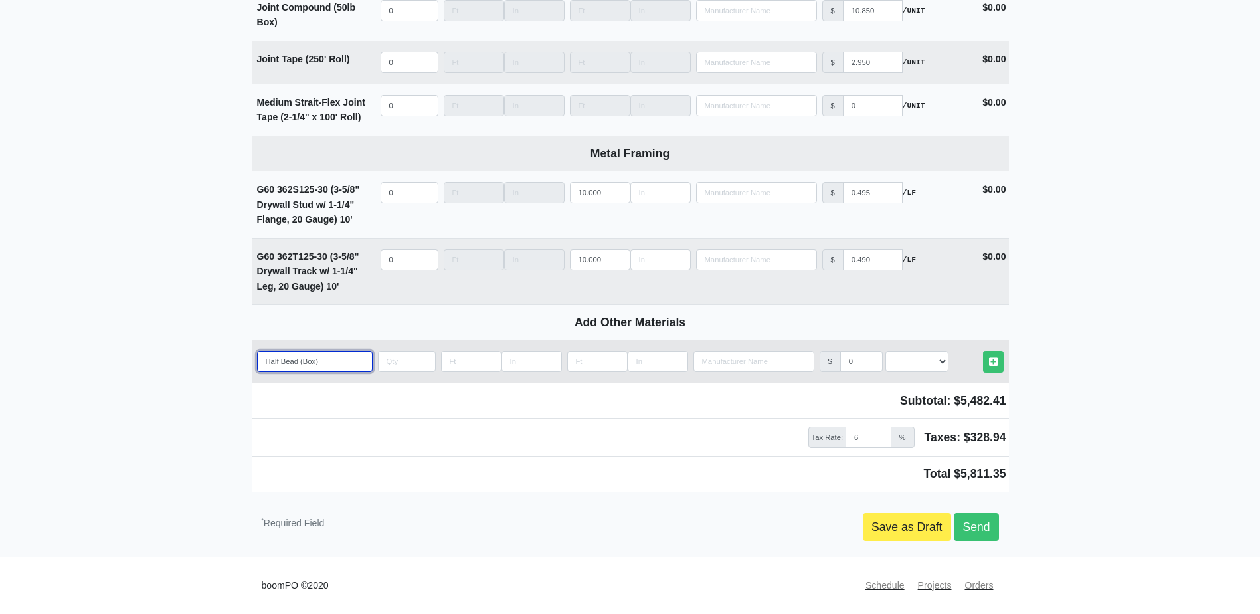
type input "Half Bead 1(Box)"
select select
type input "Half Bead 10(Box)"
select select
type input "Half Bead 10'(Box)"
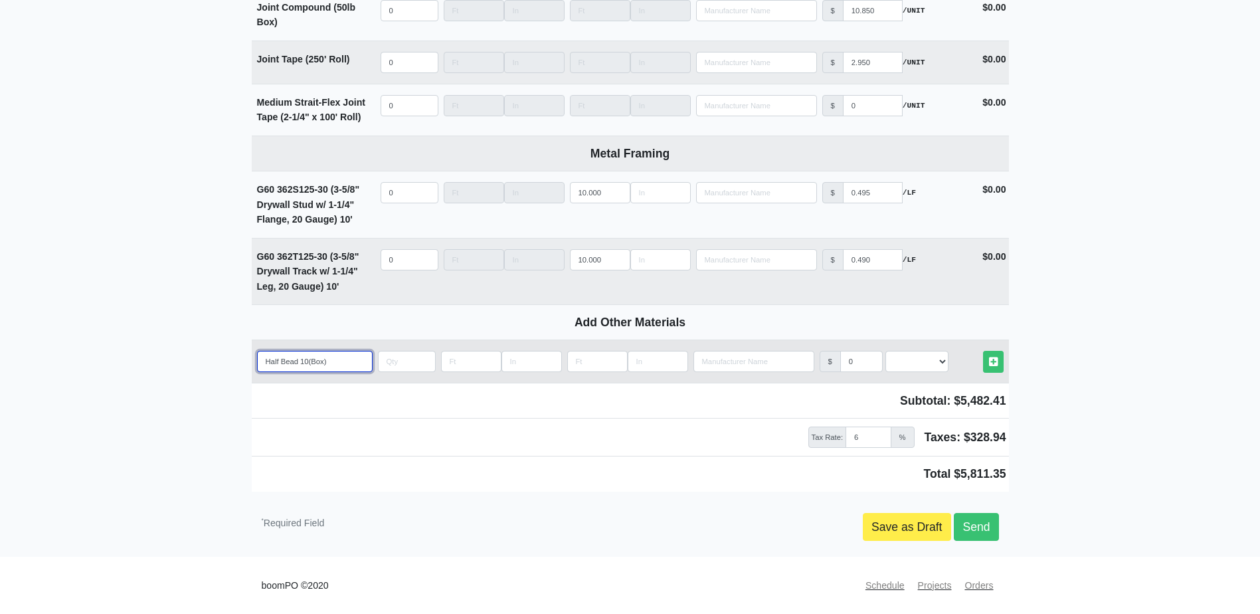
select select
type input "Half Bead 10' (Box)"
select select
type input "Half Bead 10' (Box)"
click at [385, 353] on input "quantity" at bounding box center [407, 361] width 58 height 21
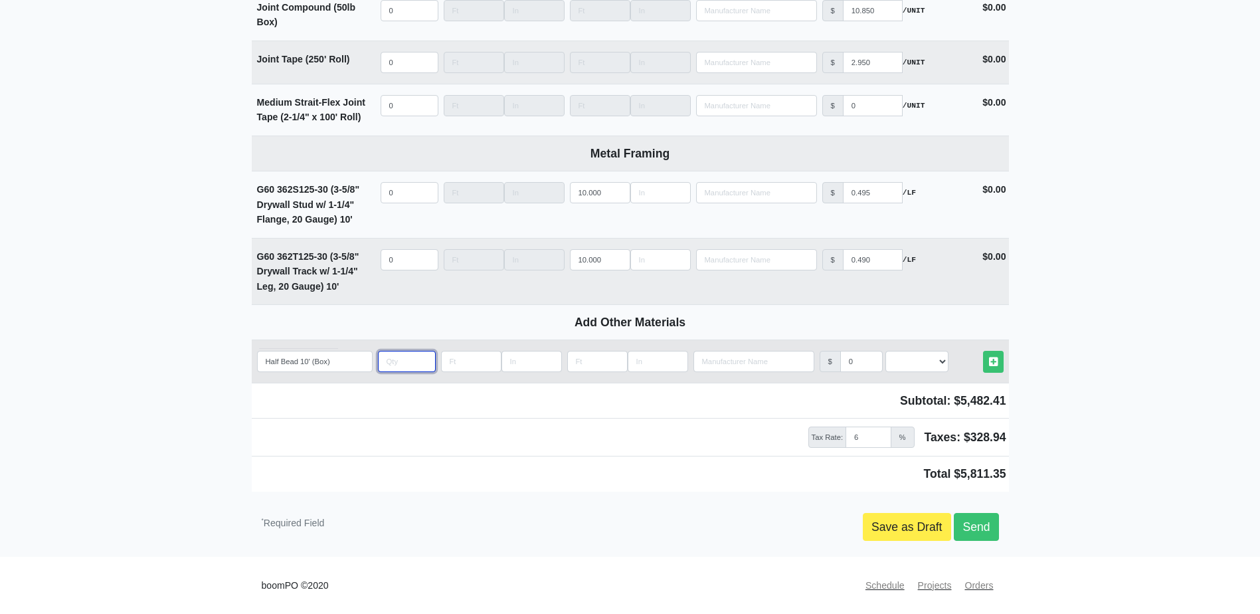
type input "2"
select select
type input "2"
click at [902, 363] on select "Select an Option! UNIT MLF LF MSQFT SQFT" at bounding box center [917, 361] width 63 height 21
select select "2"
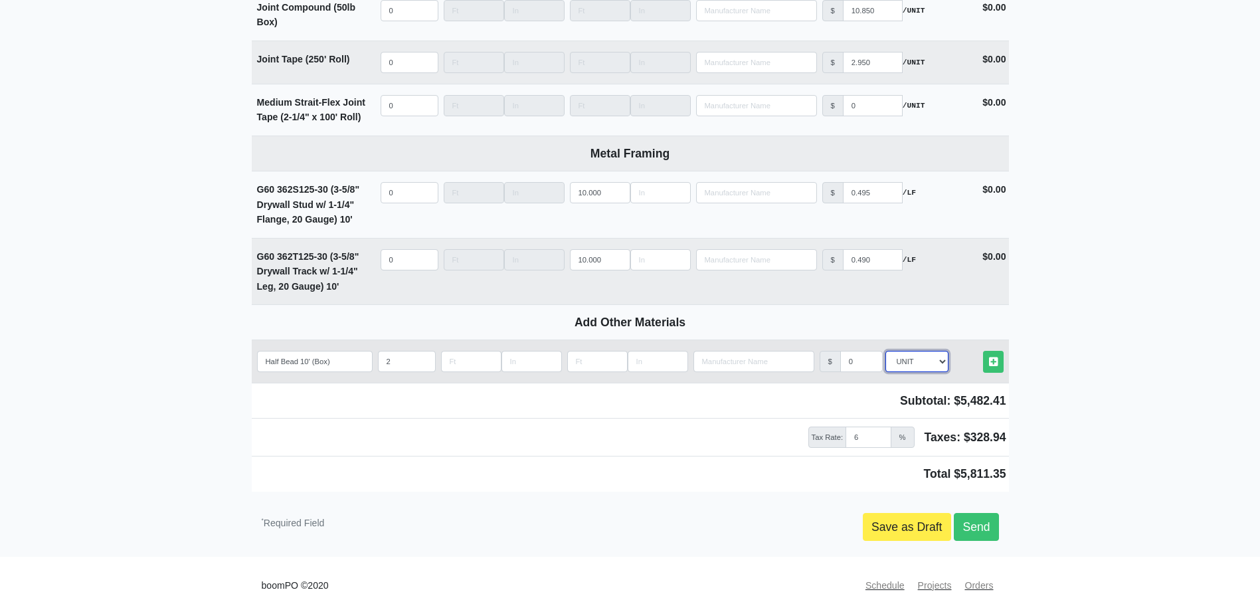
click at [886, 351] on select "Select an Option! UNIT MLF LF MSQFT SQFT" at bounding box center [917, 361] width 63 height 21
click at [991, 363] on icon at bounding box center [993, 362] width 9 height 10
select select
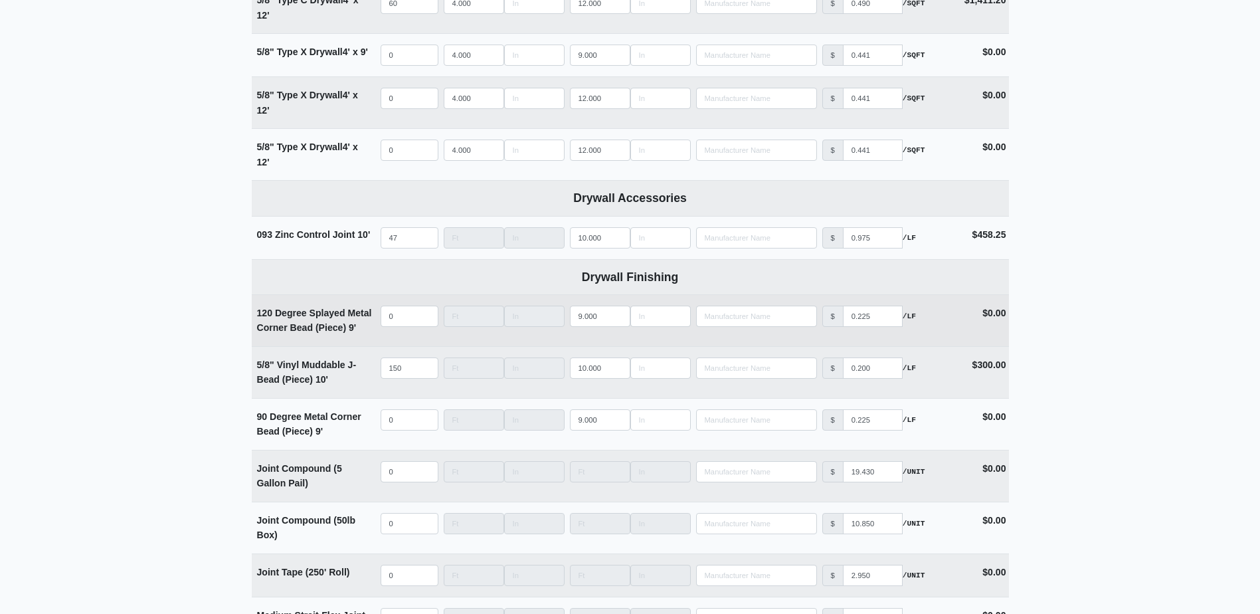
scroll to position [1264, 0]
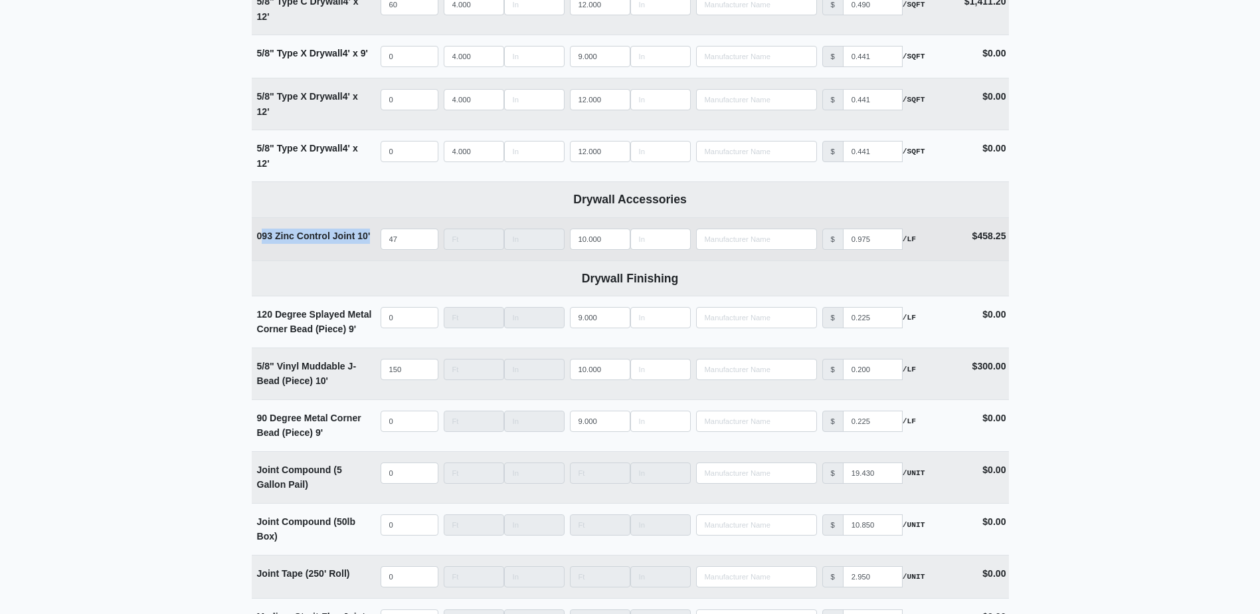
drag, startPoint x: 260, startPoint y: 237, endPoint x: 372, endPoint y: 241, distance: 112.3
click at [372, 241] on div "093 Zinc Control Joint 10'" at bounding box center [315, 236] width 116 height 15
copy strong "93 Zinc Control Joint 10'"
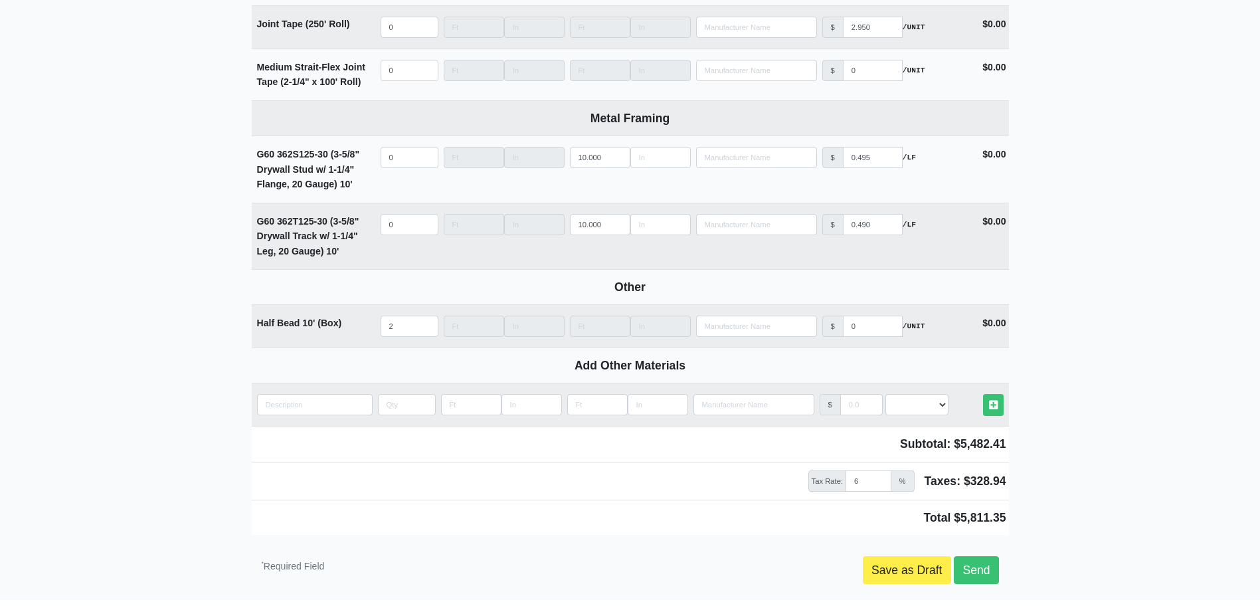
scroll to position [1862, 0]
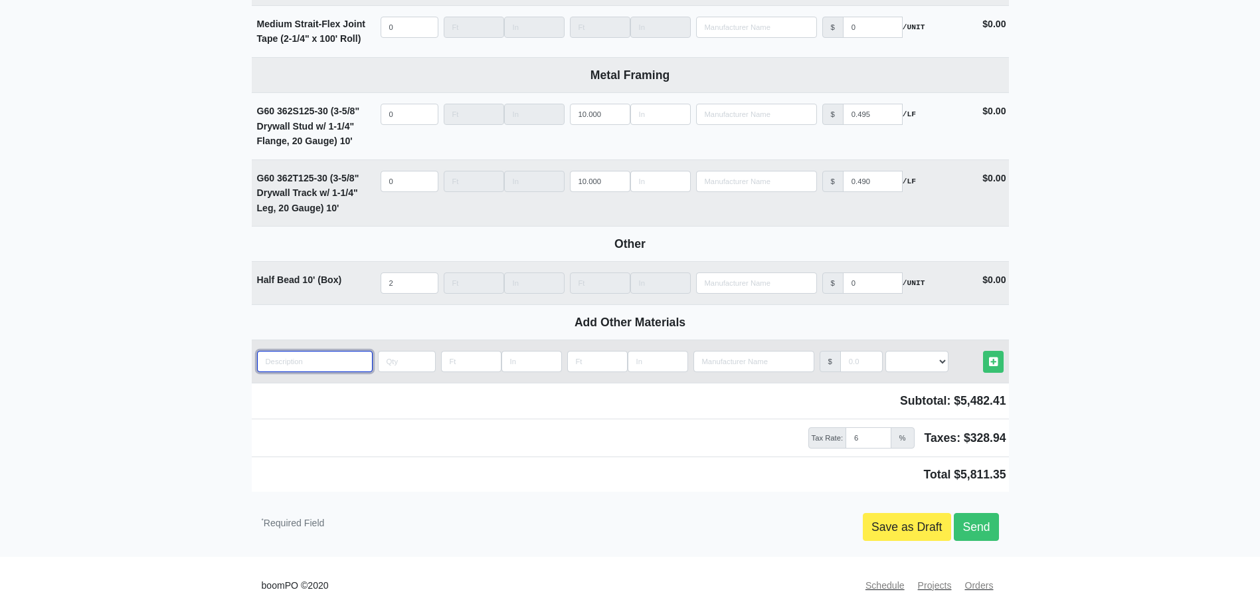
click at [311, 363] on input "quantity" at bounding box center [315, 361] width 116 height 21
paste input "93 Zinc Control Joint 10'"
type input "93 Zinc Control Joint 10'"
select select
click at [294, 357] on input "93 Zinc Control Joint 10'" at bounding box center [315, 361] width 116 height 21
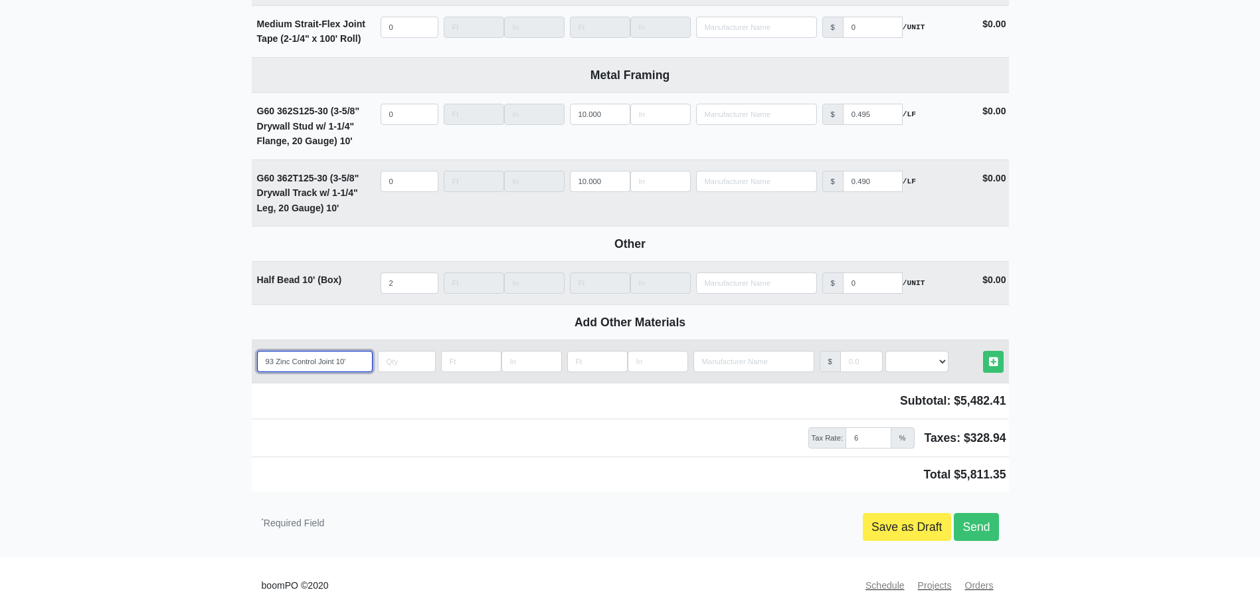
type input "93 ZincControl Joint 10'"
select select
type input "93 ZinControl Joint 10'"
select select
type input "93 ZiControl Joint 10'"
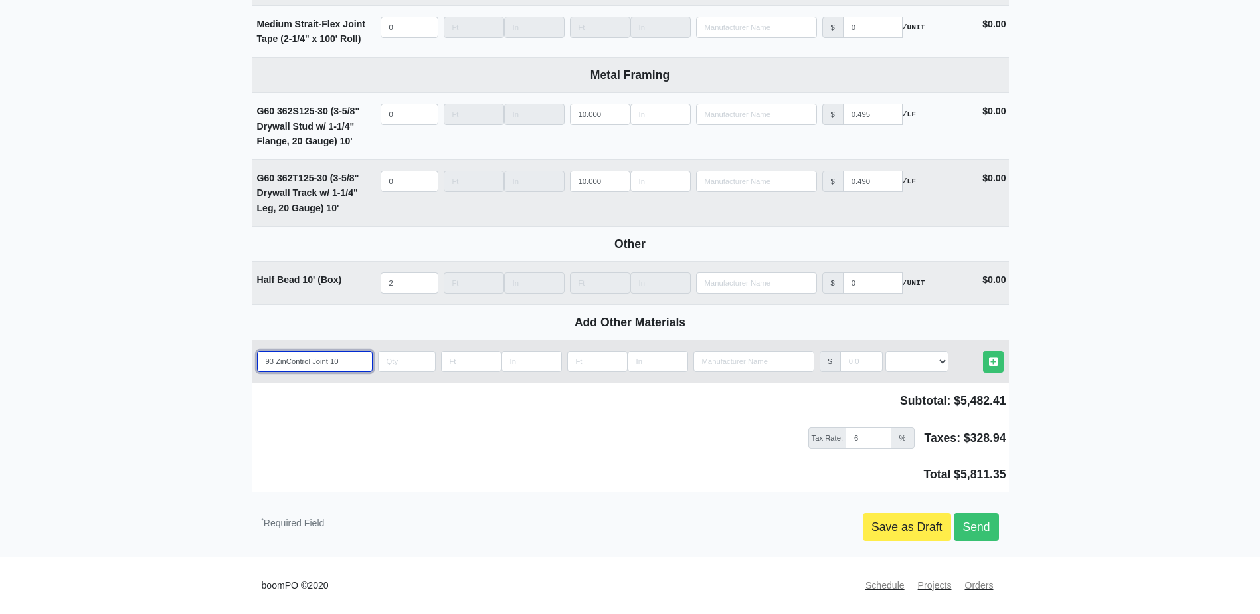
select select
type input "93 ZControl Joint 10'"
select select
type input "93 Control Joint 10'"
select select
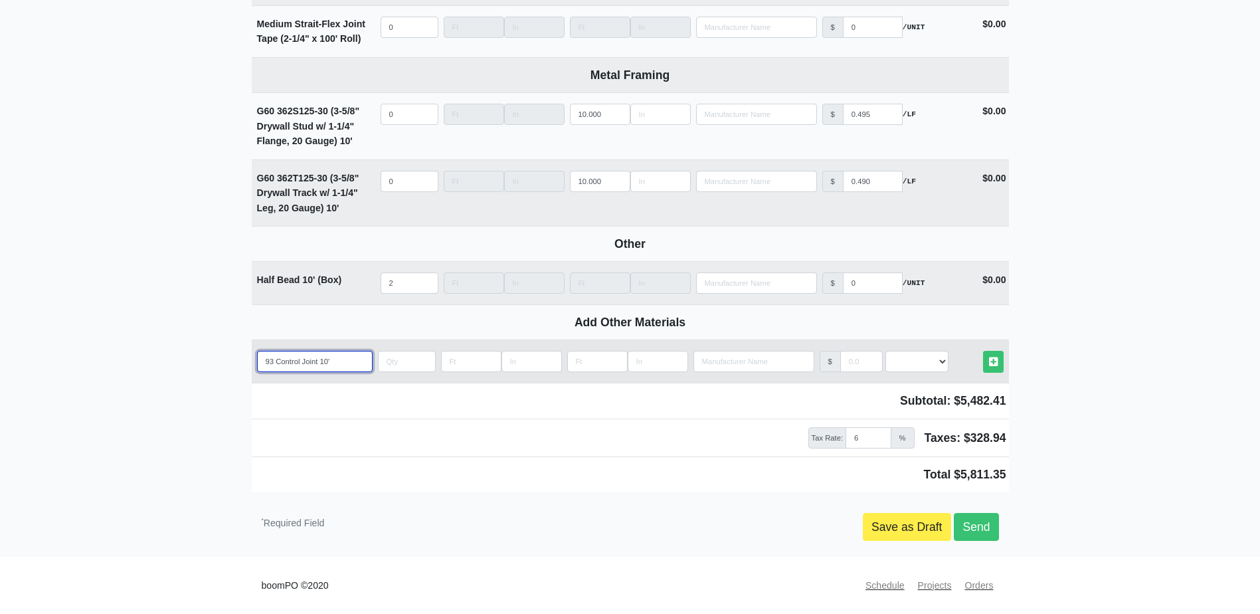
type input "93Control Joint 10'"
select select
type input "9Control Joint 10'"
select select
type input "Control Joint 10'"
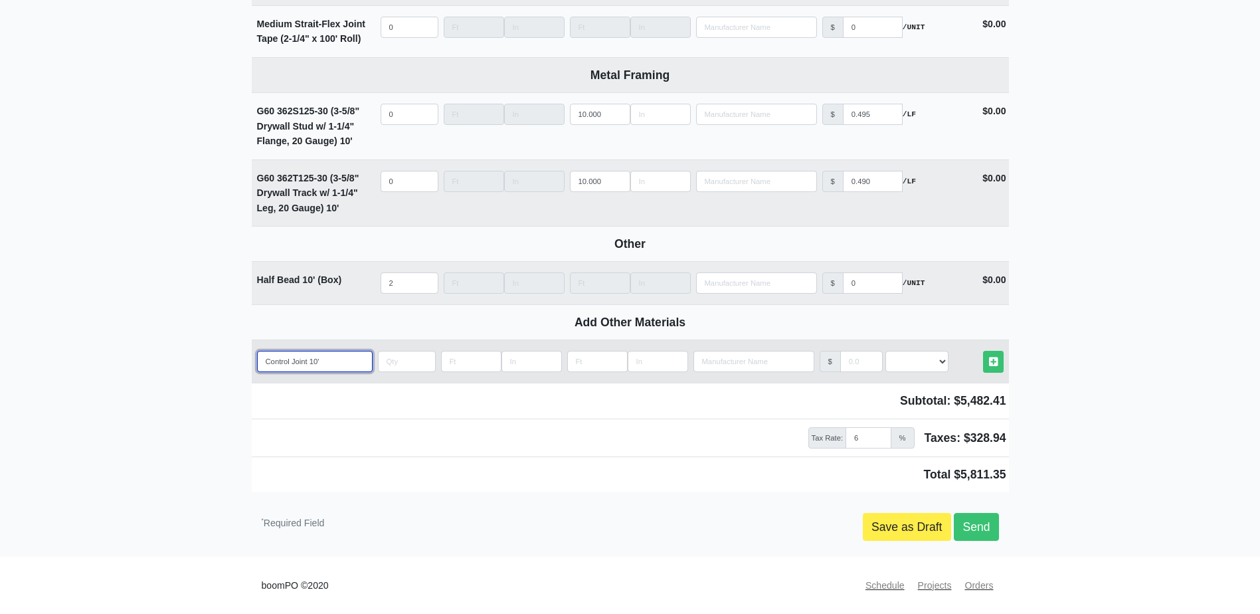
select select
type input "FControl Joint 10'"
select select
type input "FiControl Joint 10'"
select select
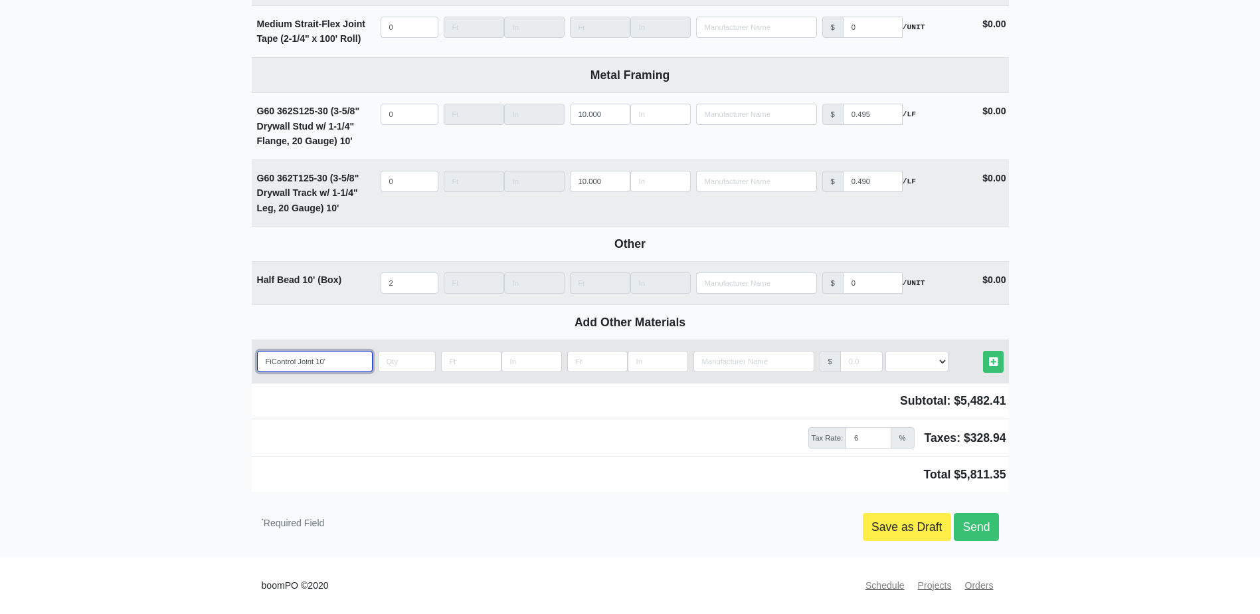
type input "FirControl Joint 10'"
select select
type input "FireControl Joint 10'"
select select
type input "Fire Control Joint 10'"
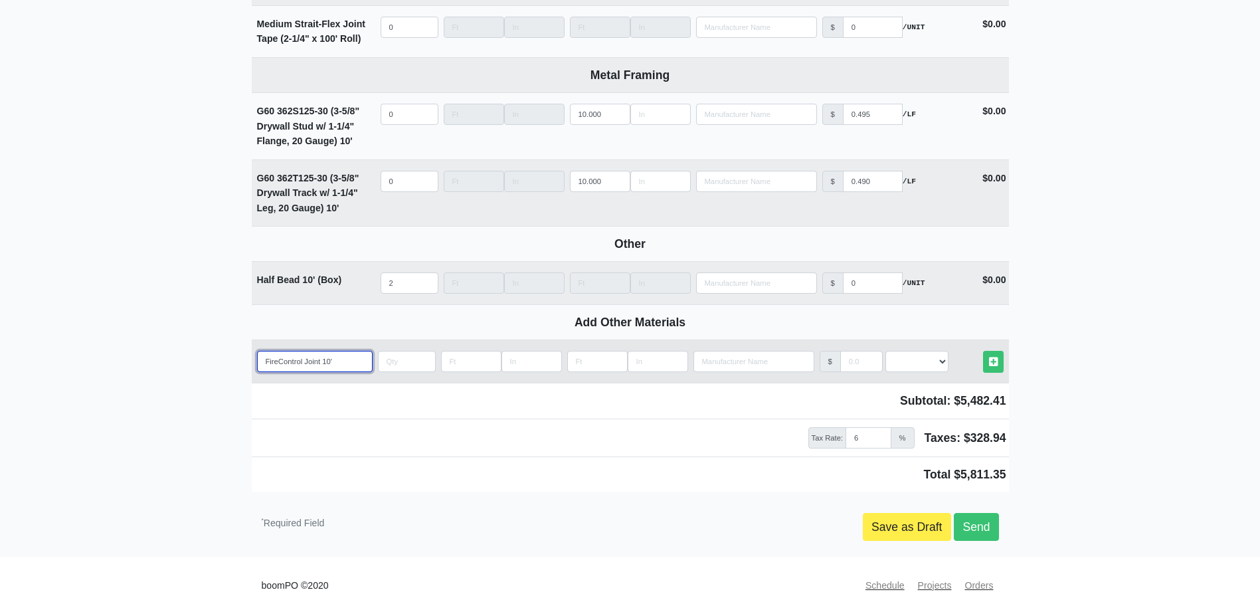
select select
type input "FireControl Joint 10'"
select select
type input "Fire Control Joint 10'"
select select
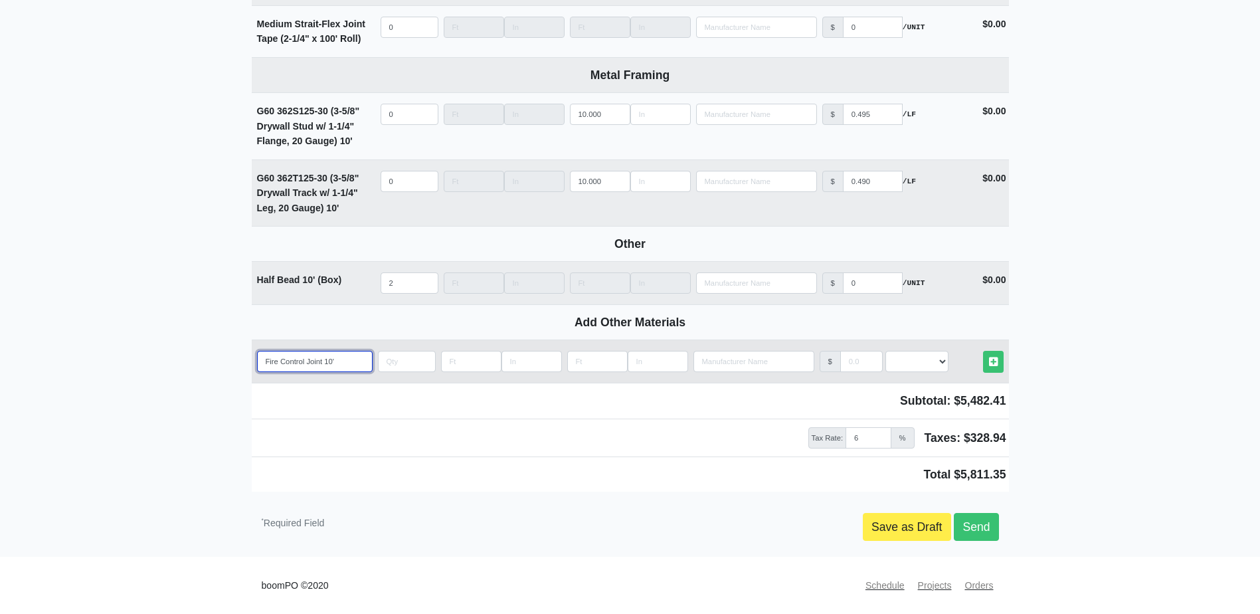
type input "Fire RControl Joint 10'"
select select
type input "Fire RaControl Joint 10'"
select select
type input "Fire RatControl Joint 10'"
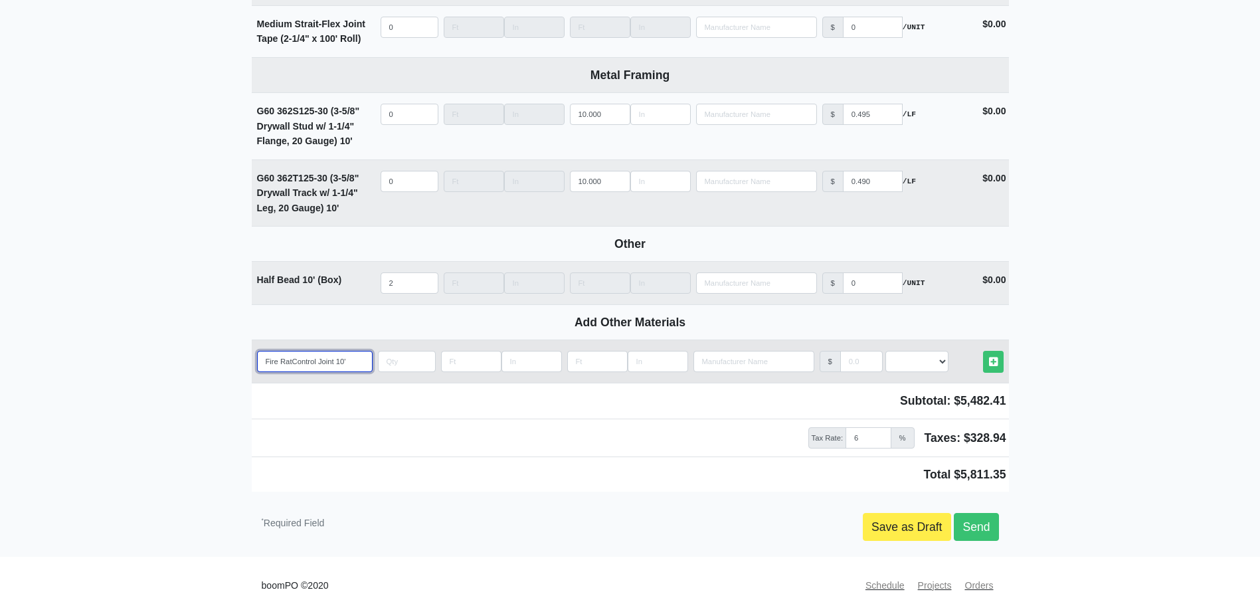
select select
type input "Fire RateControl Joint 10'"
select select
type input "Fire RatedControl Joint 10'"
select select
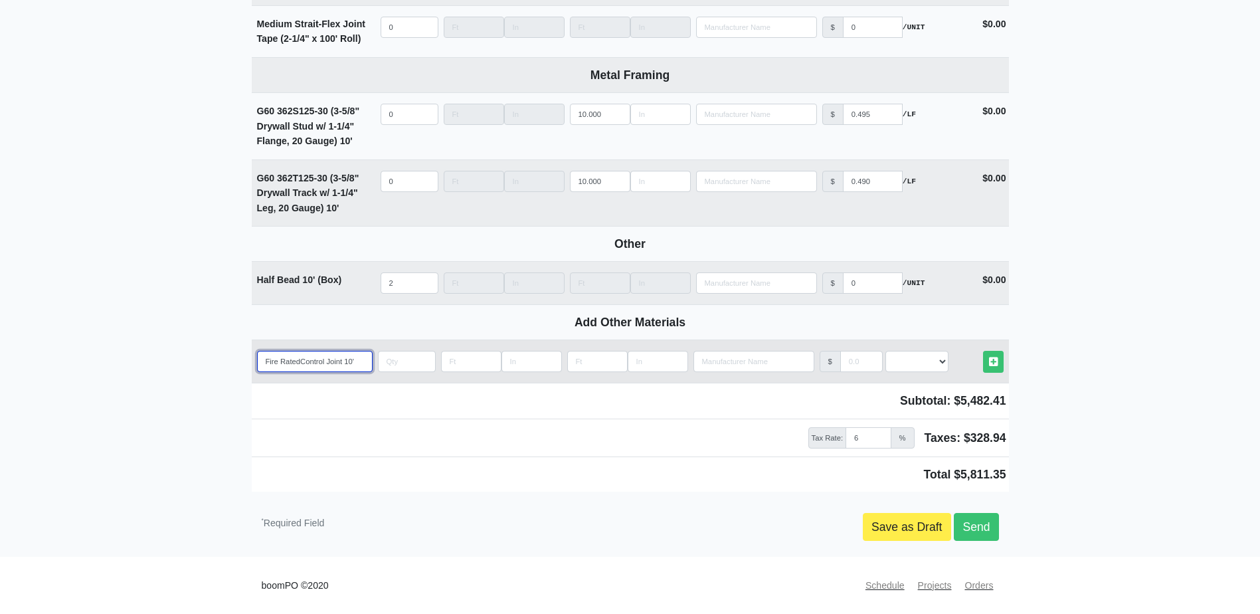
type input "Fire Rated Control Joint 10'"
select select
type input "Fire Rated Control Joint 10'"
click at [381, 367] on input "quantity" at bounding box center [407, 361] width 58 height 21
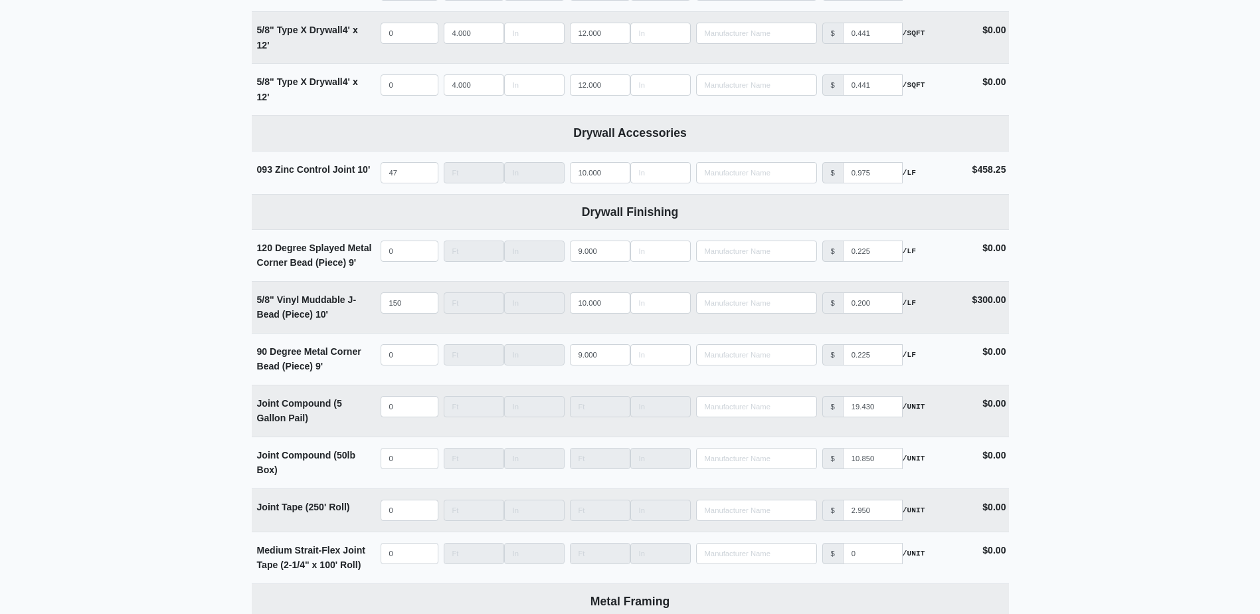
type input "4"
select select
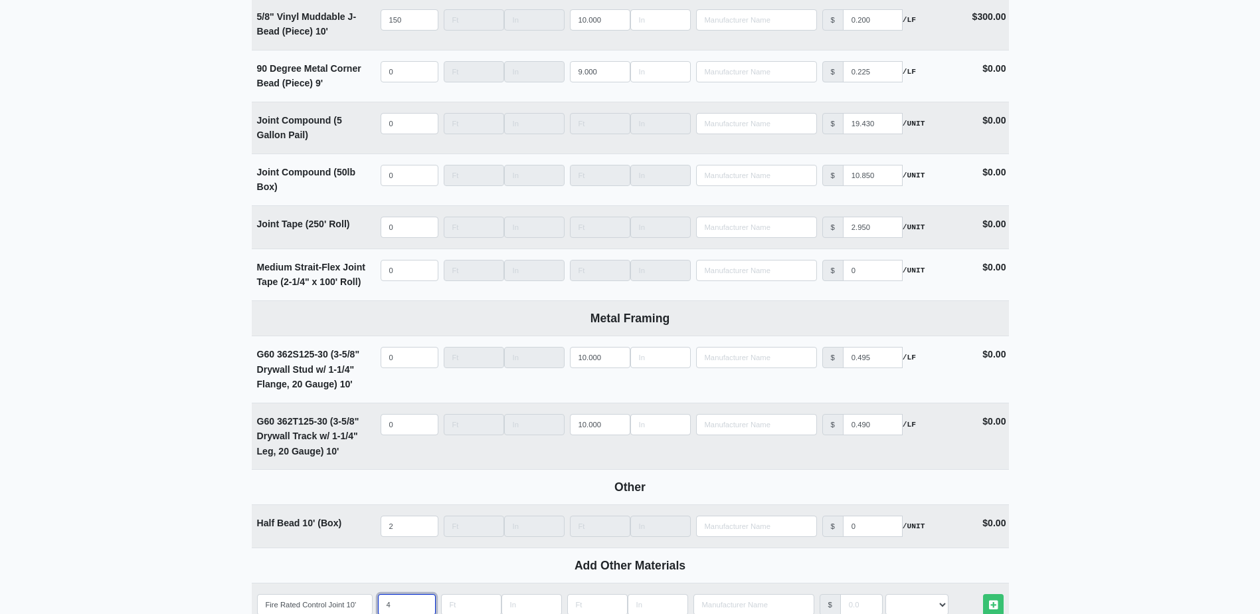
type input "47"
select select
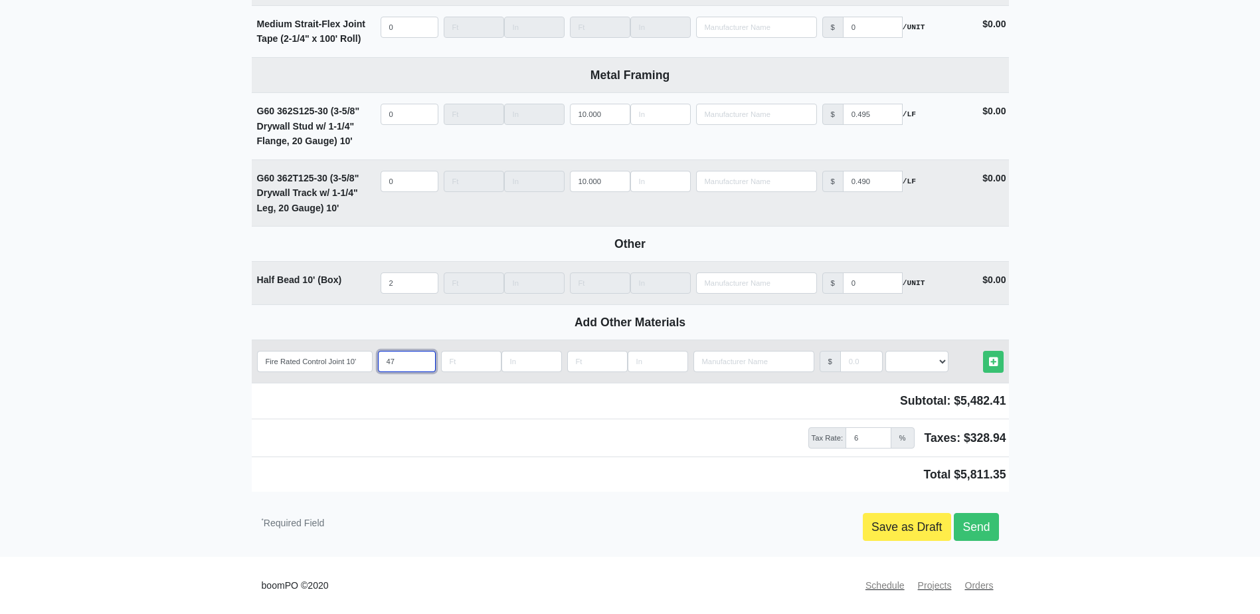
type input "47"
click at [908, 355] on select "Select an Option! UNIT MLF LF MSQFT SQFT" at bounding box center [917, 361] width 63 height 21
select select "2"
click at [886, 351] on select "Select an Option! UNIT MLF LF MSQFT SQFT" at bounding box center [917, 361] width 63 height 21
click at [676, 431] on div "Tax Rate: 6 % Taxes: $328.94" at bounding box center [630, 437] width 757 height 21
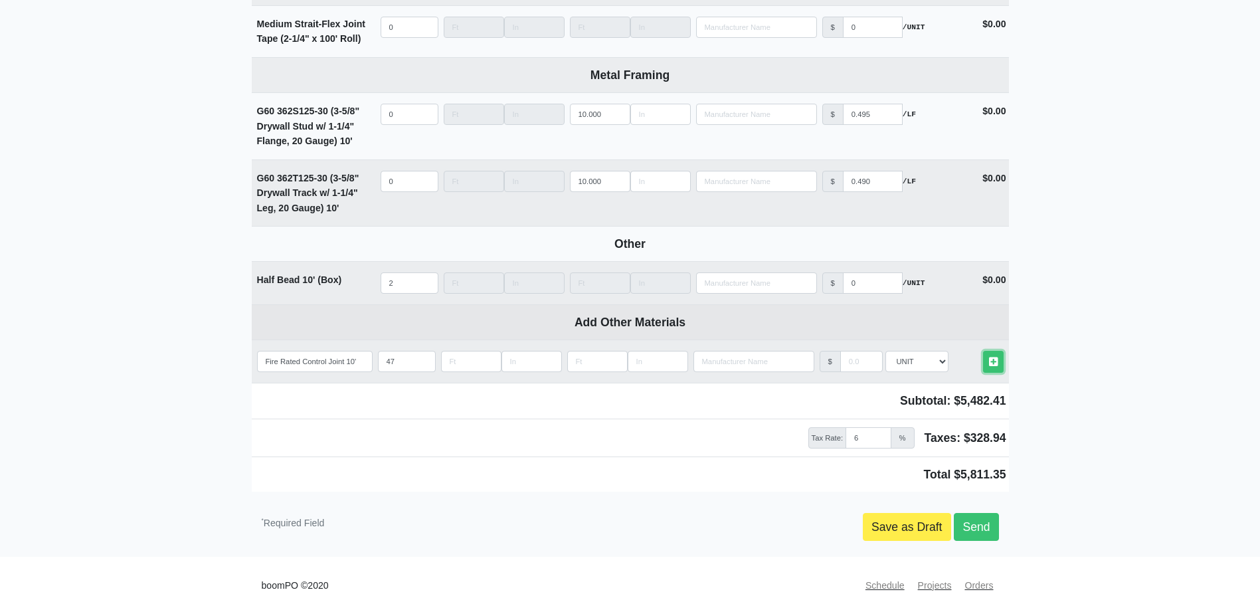
click at [996, 363] on icon at bounding box center [993, 362] width 9 height 10
select select
type input "47"
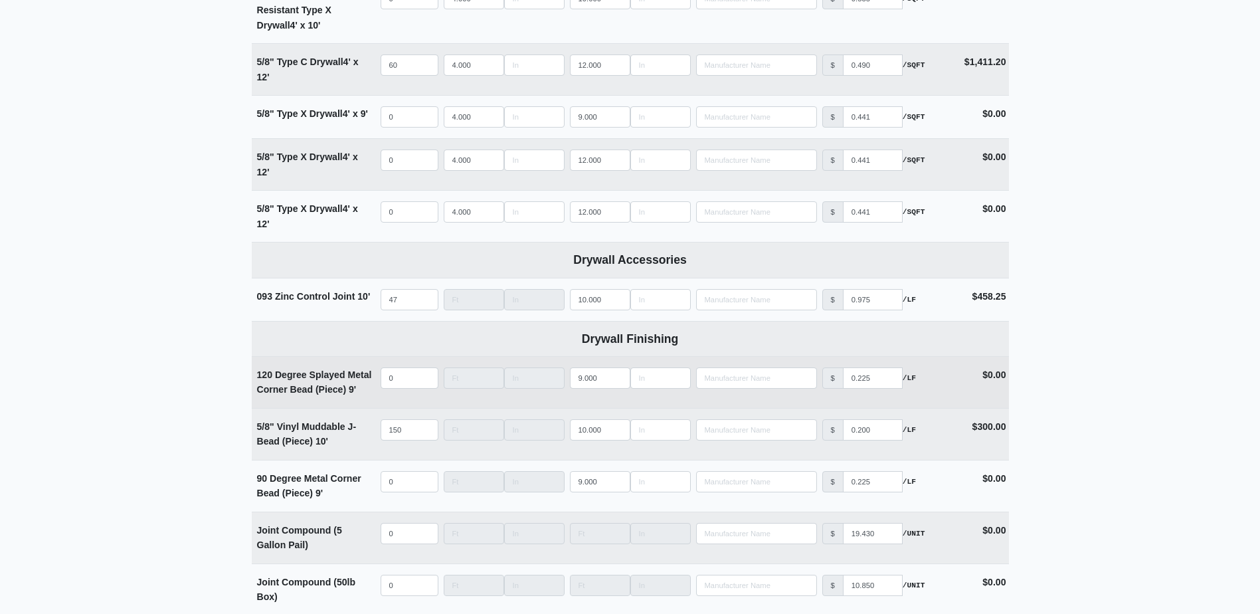
scroll to position [1197, 0]
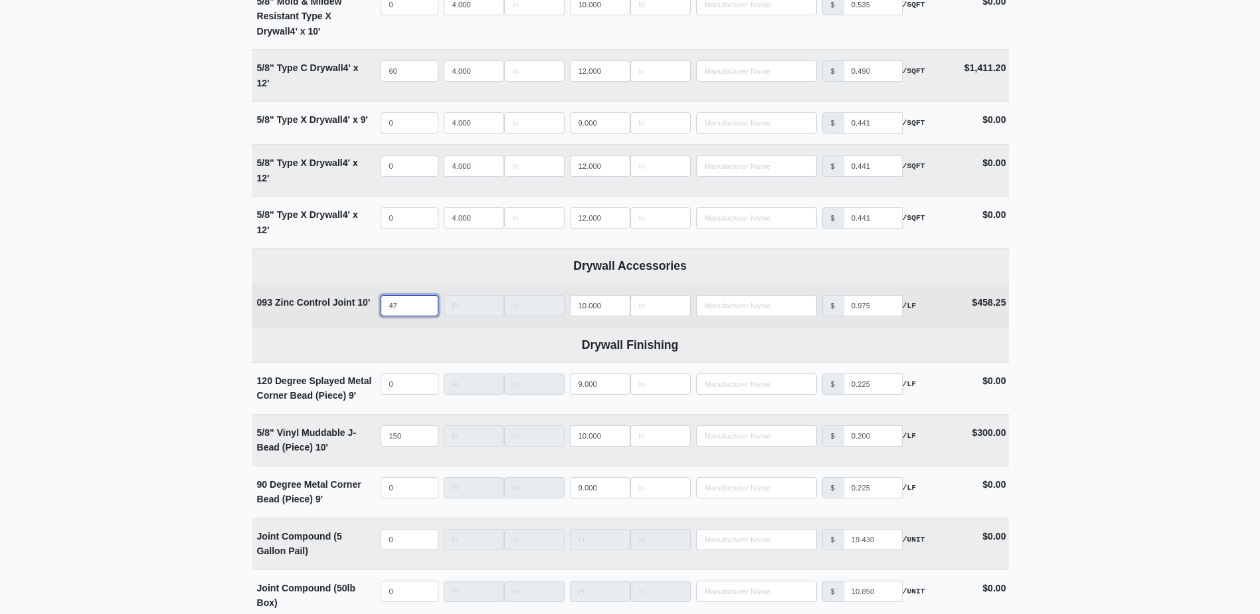
click at [397, 312] on input "47" at bounding box center [410, 305] width 58 height 21
select select
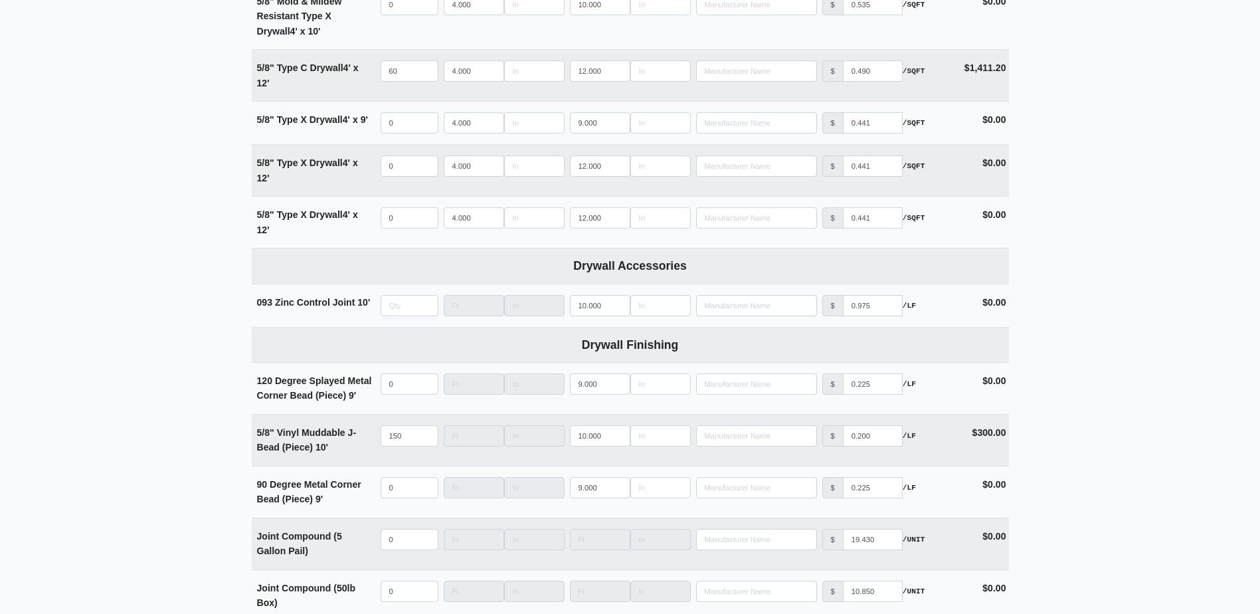
type input "0"
click at [86, 343] on main "Supplier * Select one... Grabber Construction Products - Atlanta, GA Interior/E…" at bounding box center [630, 69] width 1260 height 2396
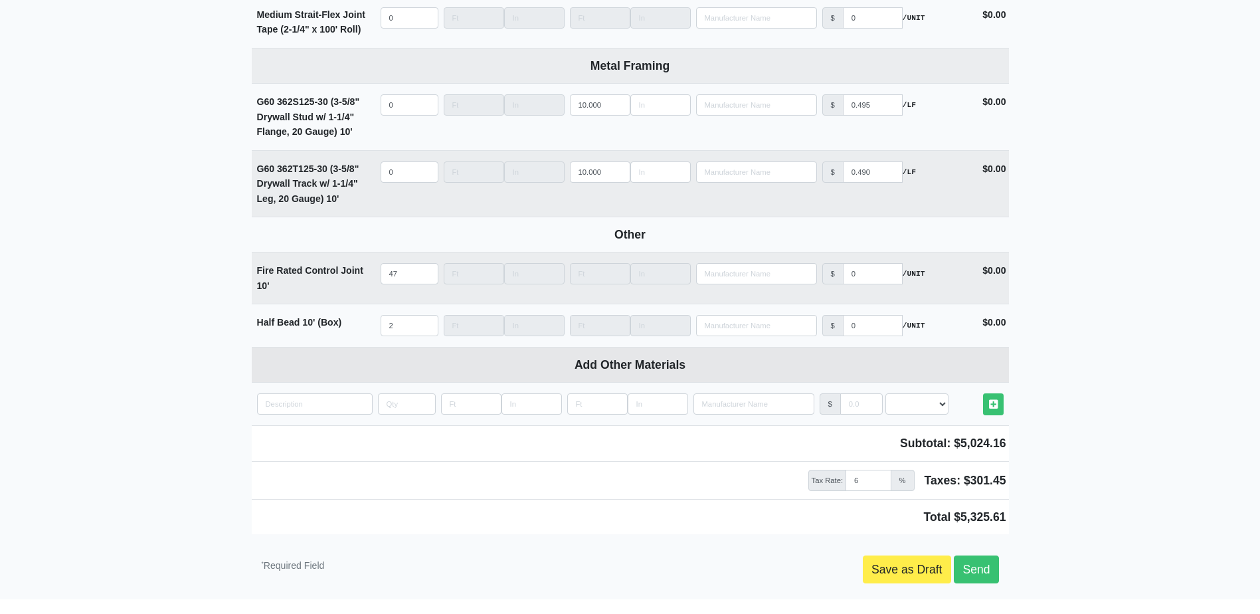
scroll to position [1913, 0]
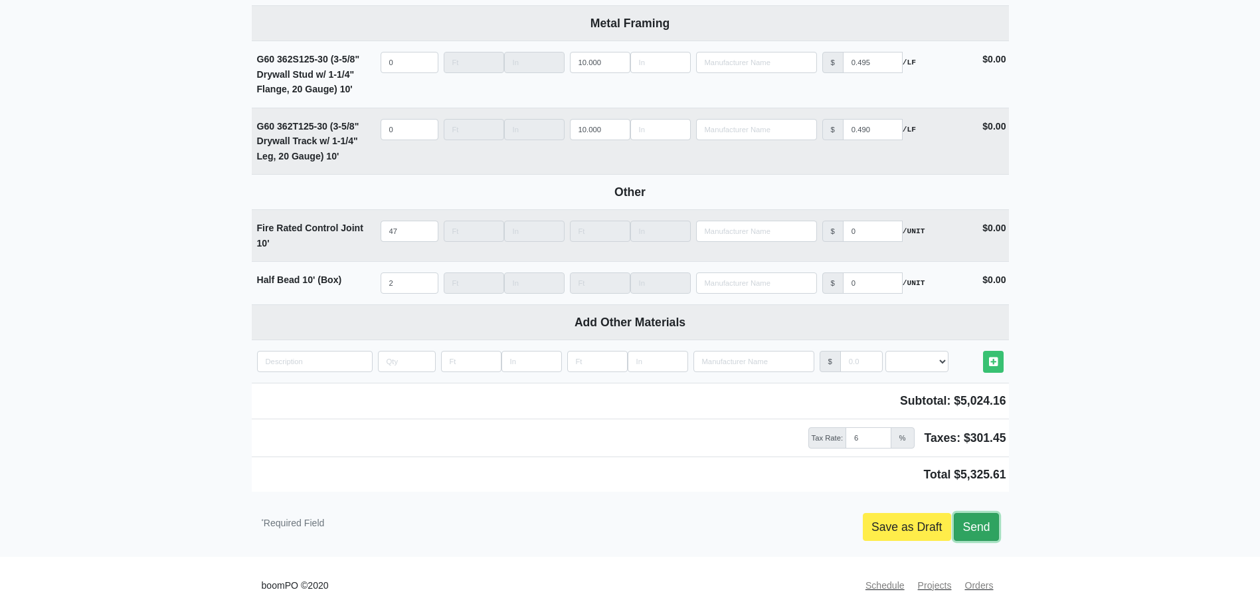
click at [997, 533] on link "Send" at bounding box center [976, 527] width 45 height 28
